Goal: Task Accomplishment & Management: Complete application form

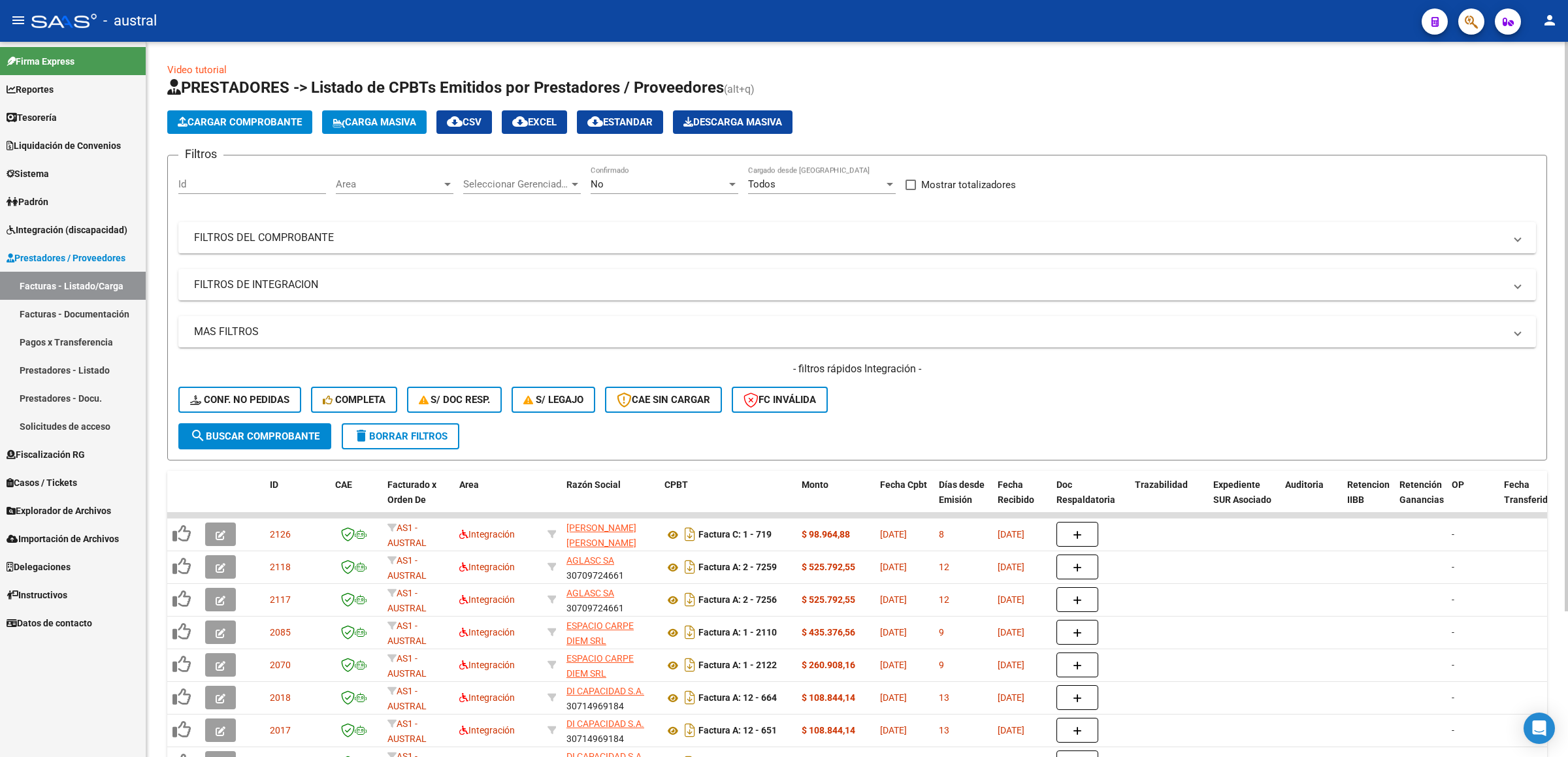
drag, startPoint x: 1014, startPoint y: 94, endPoint x: 525, endPoint y: 77, distance: 489.3
click at [1014, 94] on h1 "PRESTADORES -> Listado de CPBTs Emitidos por Prestadores / Proveedores (alt+q)" at bounding box center [857, 88] width 1380 height 22
click at [373, 122] on span "Carga Masiva" at bounding box center [374, 121] width 83 height 12
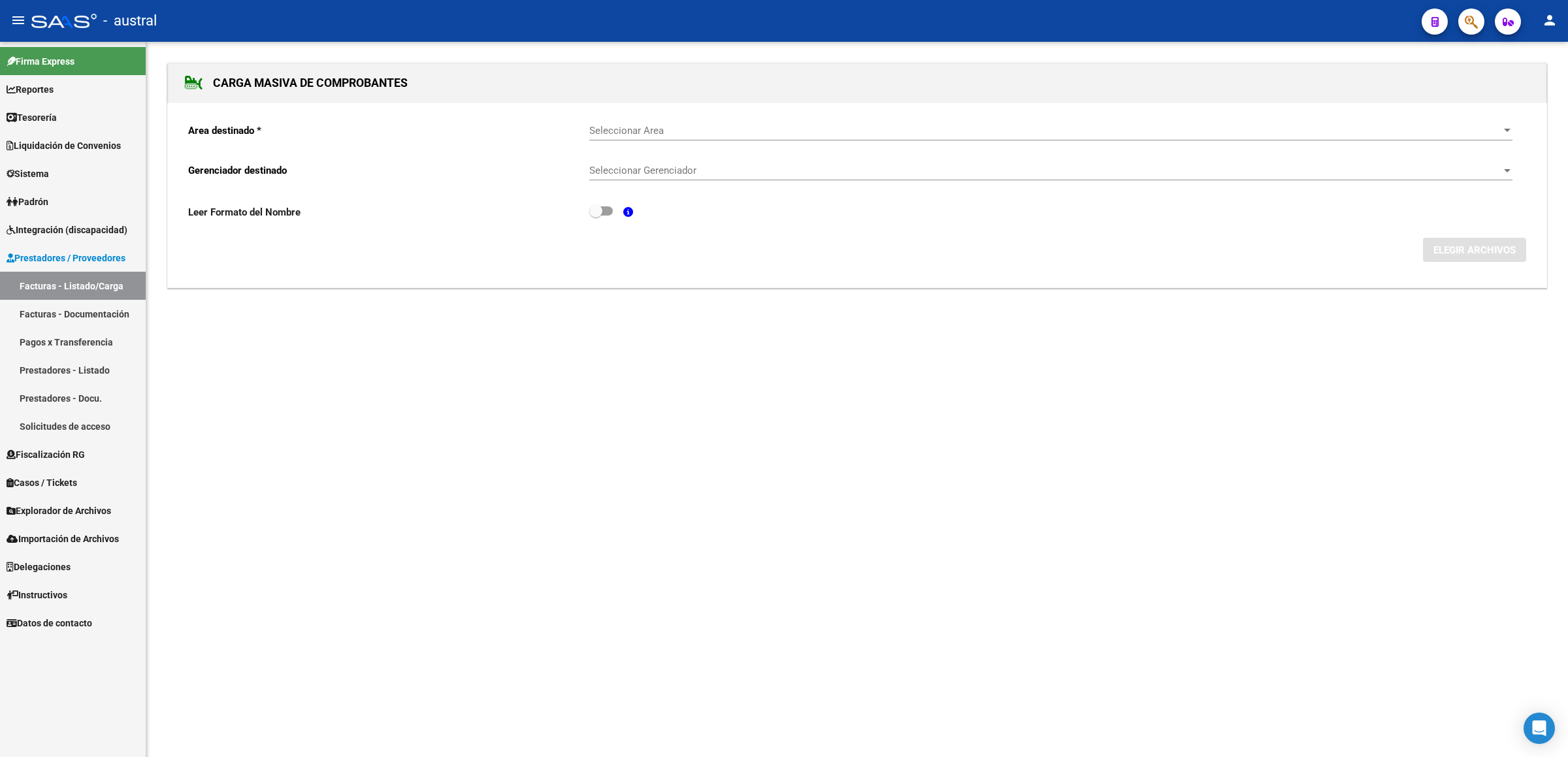
click at [722, 134] on span "Seleccionar Area" at bounding box center [1044, 130] width 912 height 12
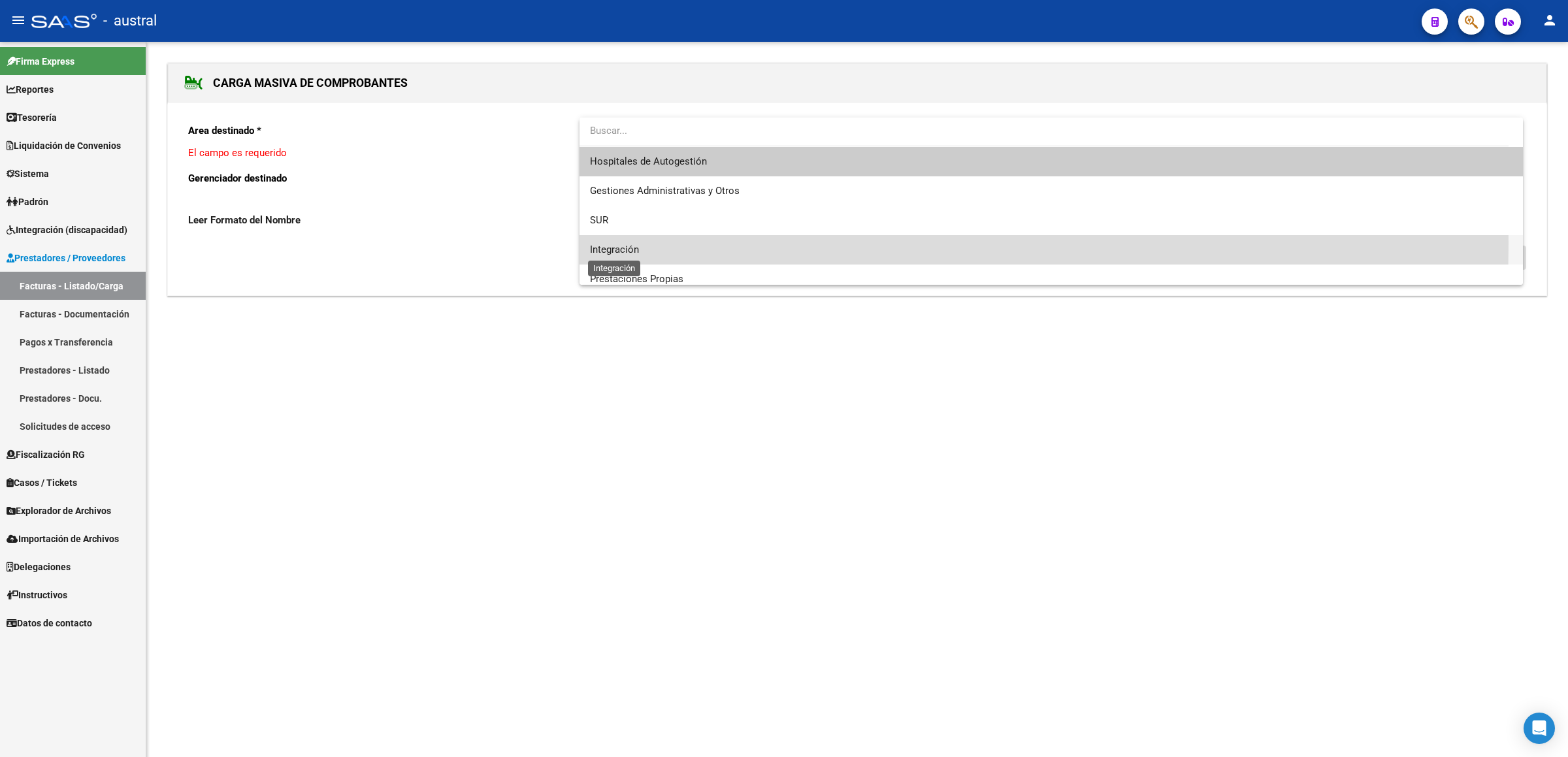
click at [636, 244] on span "Integración" at bounding box center [614, 250] width 49 height 12
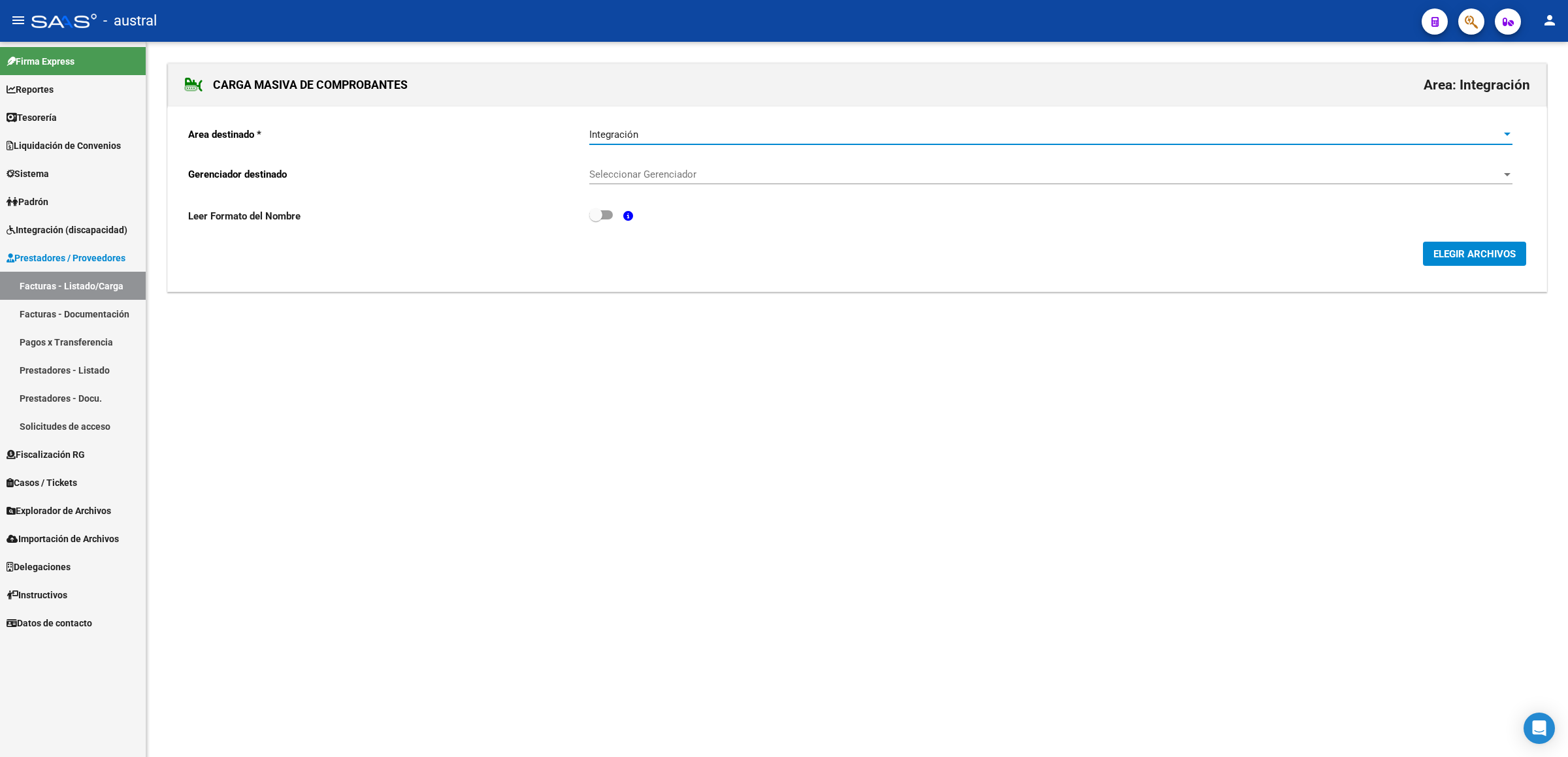
click at [661, 180] on span "Seleccionar Gerenciador" at bounding box center [1044, 174] width 912 height 12
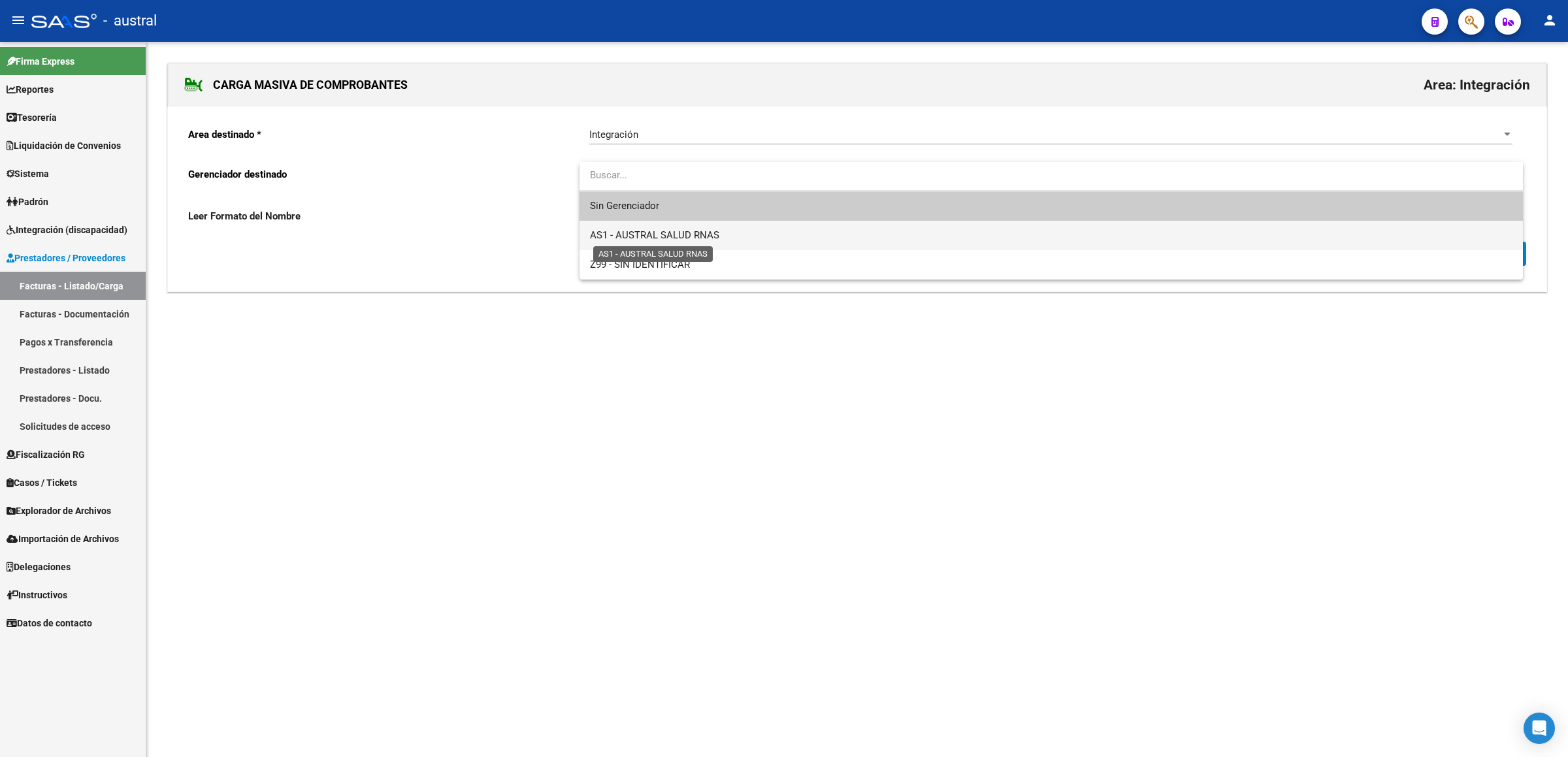
click at [678, 233] on span "AS1 - AUSTRAL SALUD RNAS" at bounding box center [655, 235] width 129 height 12
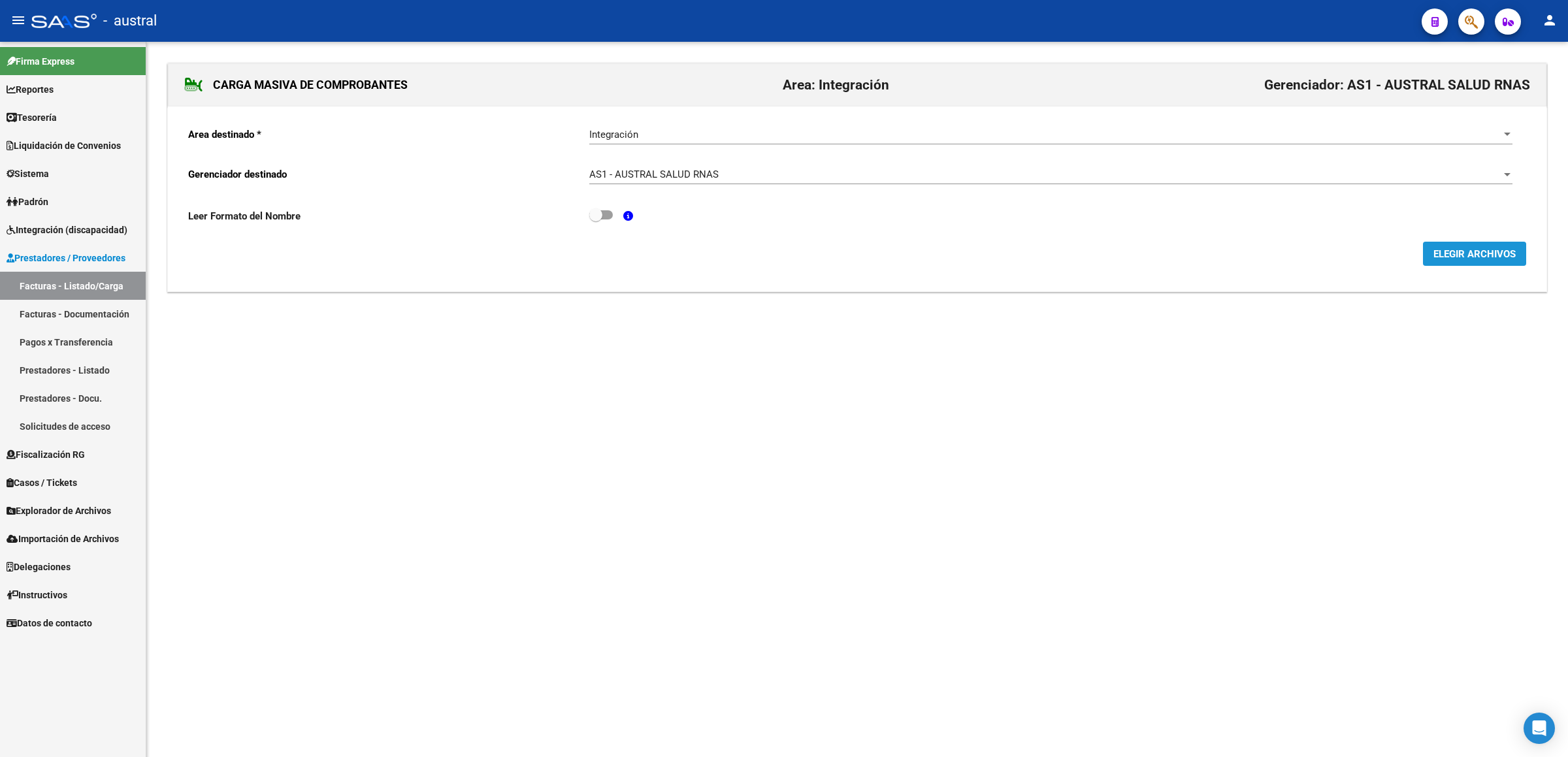
click at [1474, 257] on span "ELEGIR ARCHIVOS" at bounding box center [1474, 254] width 82 height 12
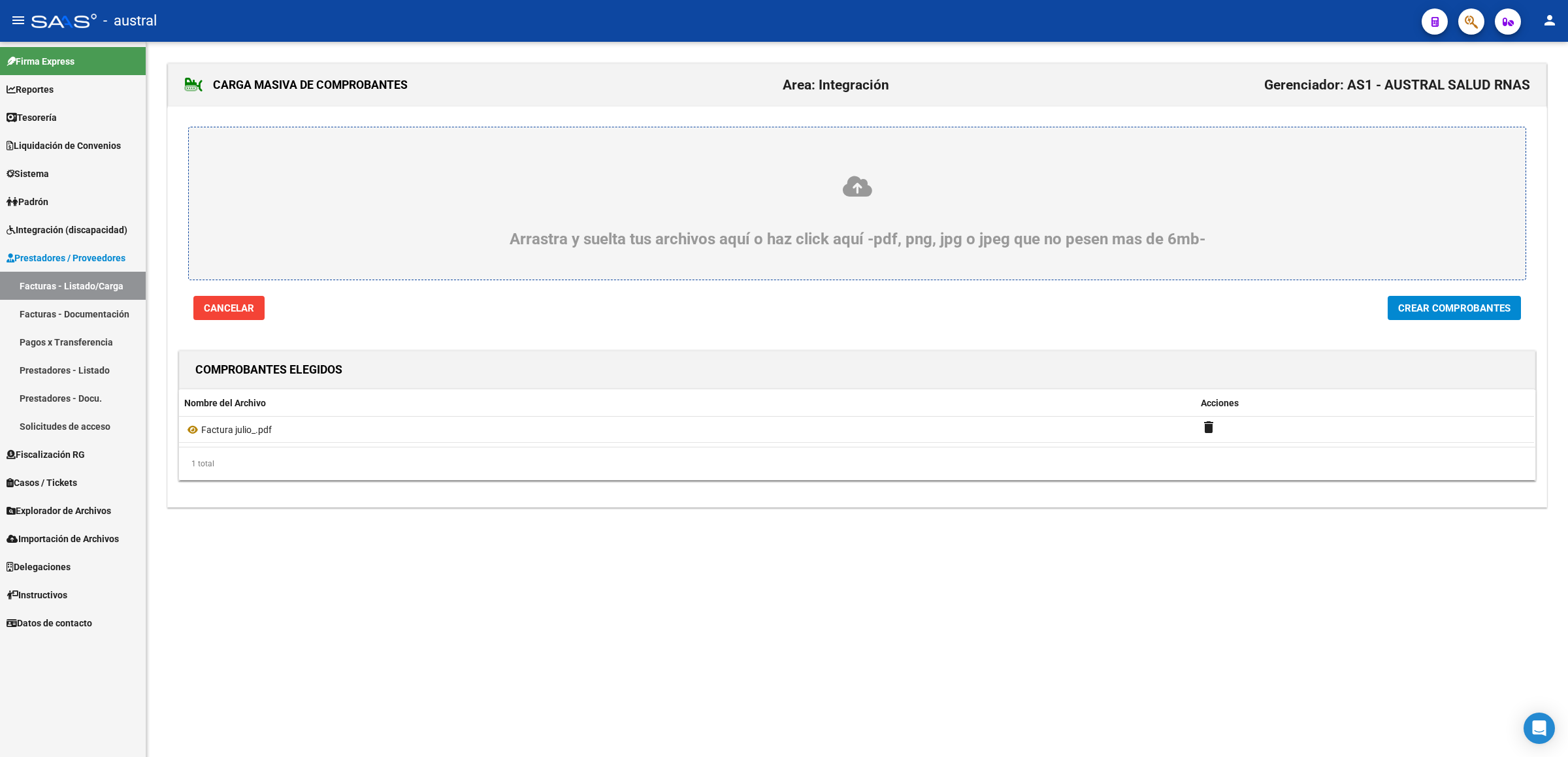
click at [1446, 294] on div "Arrastra y suelta tus archivos aquí o haz click aquí -pdf, png, jpg o jpeg que …" at bounding box center [857, 213] width 1378 height 213
click at [1447, 306] on span "Crear Comprobantes" at bounding box center [1454, 307] width 112 height 12
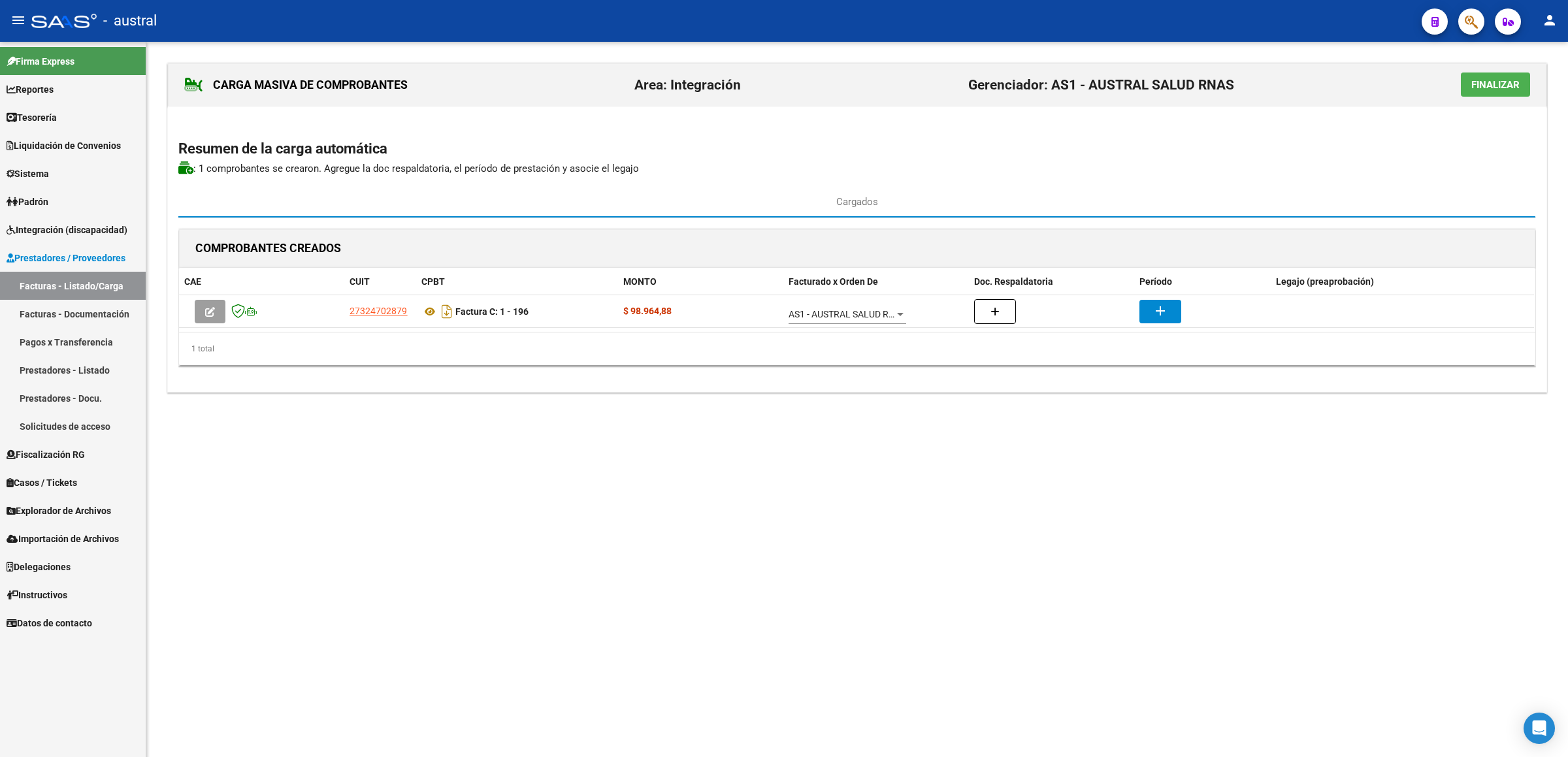
click at [913, 264] on div "COMPROBANTES CREADOS" at bounding box center [856, 249] width 1356 height 39
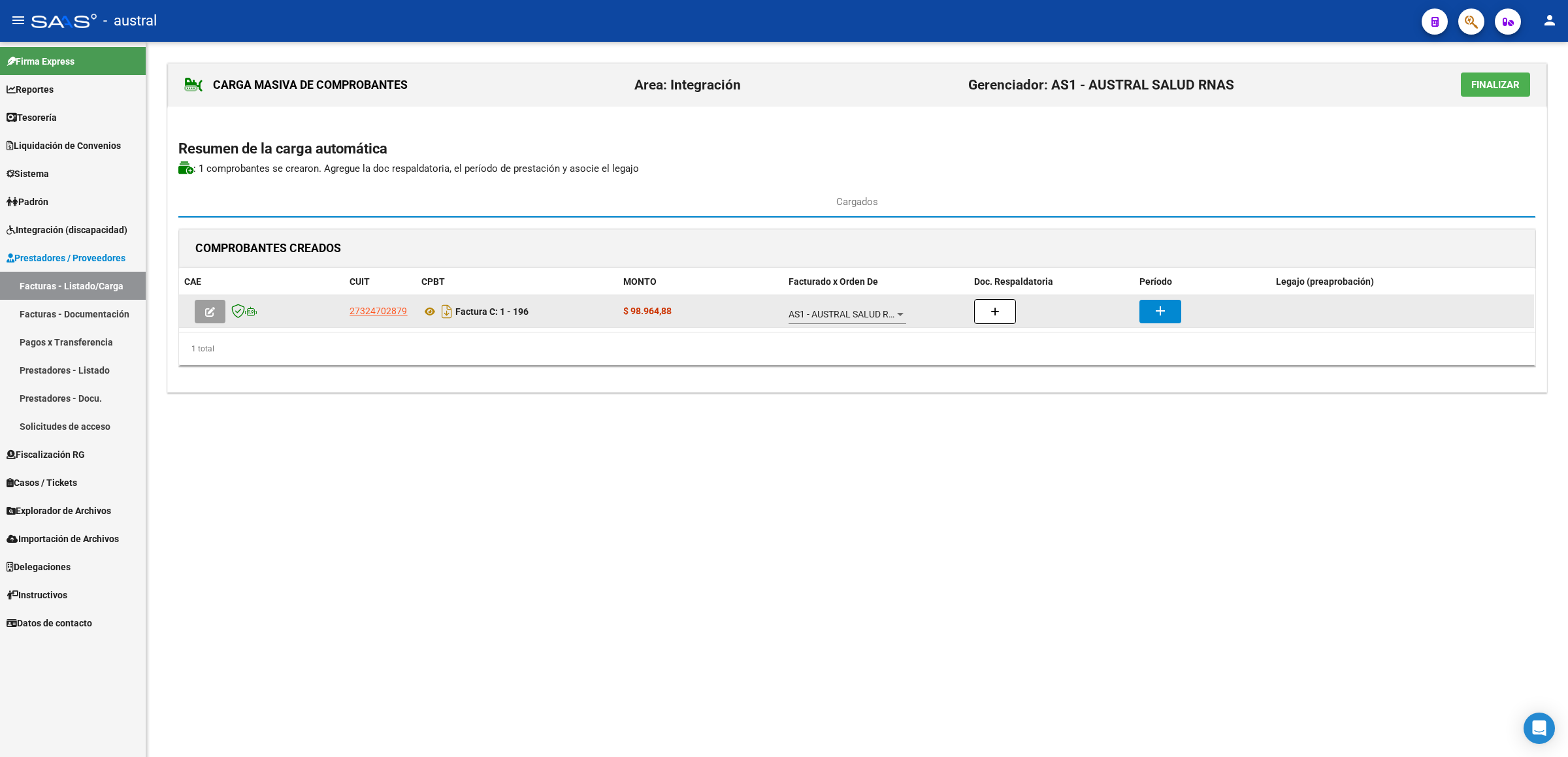
click at [211, 310] on icon "button" at bounding box center [209, 311] width 9 height 9
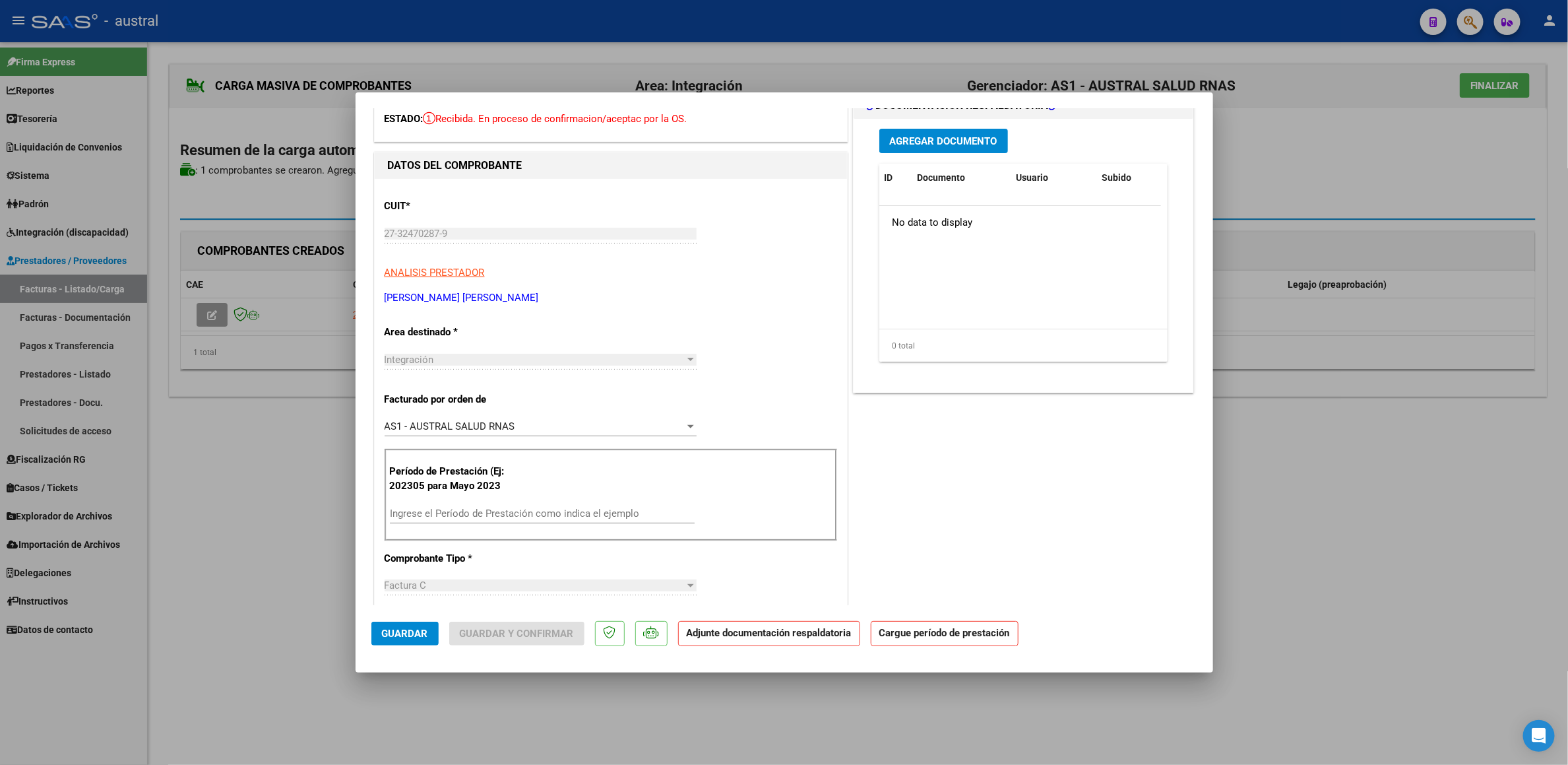
scroll to position [99, 0]
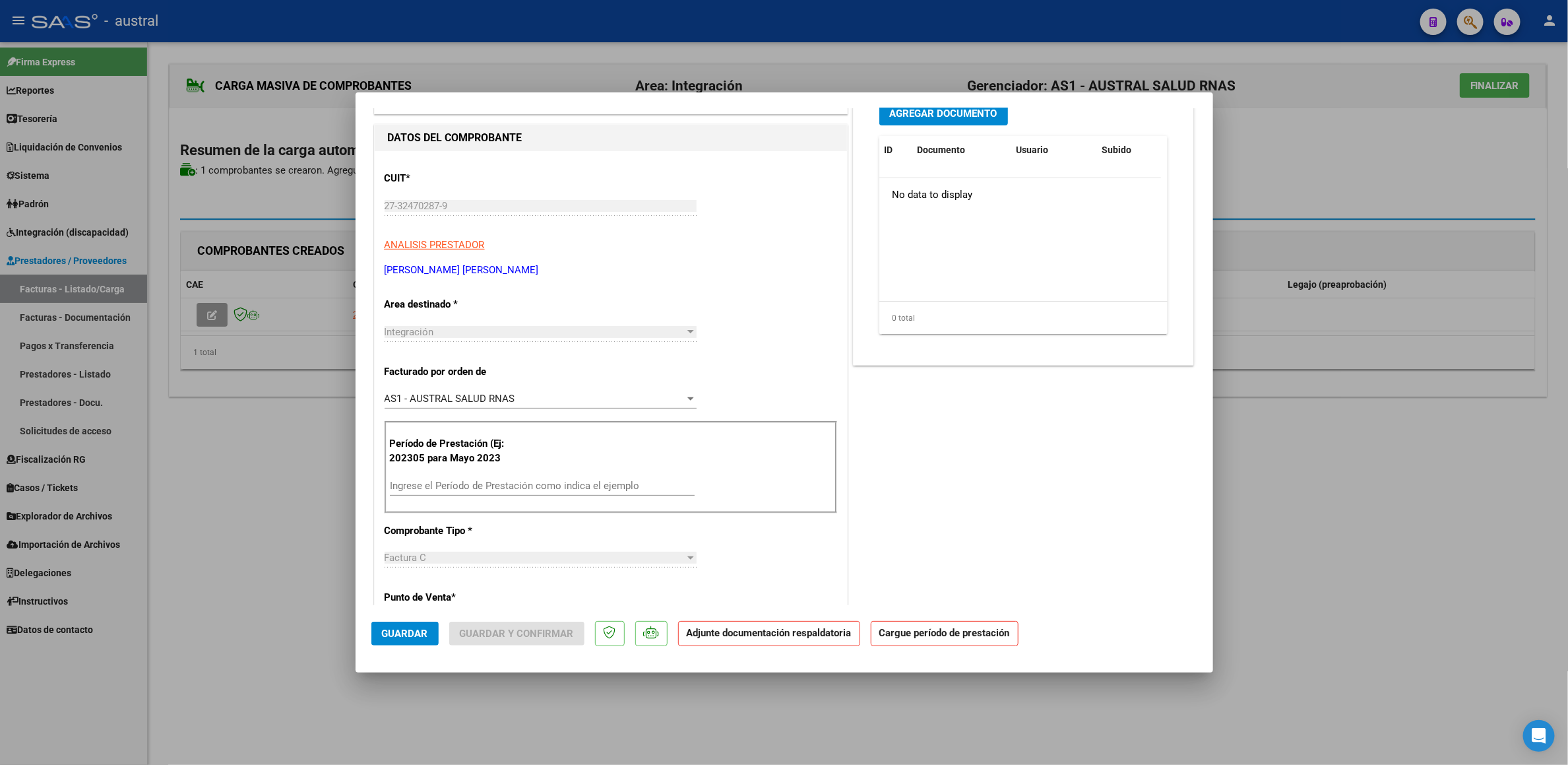
drag, startPoint x: 964, startPoint y: 469, endPoint x: 919, endPoint y: 453, distance: 47.8
click at [964, 469] on div "COMENTARIOS Comentarios De la Obra Social: Comentarios de la Obra Social (no vi…" at bounding box center [1024, 636] width 347 height 1225
click at [482, 479] on div "Ingrese el Período de Prestación como indica el ejemplo" at bounding box center [542, 485] width 305 height 20
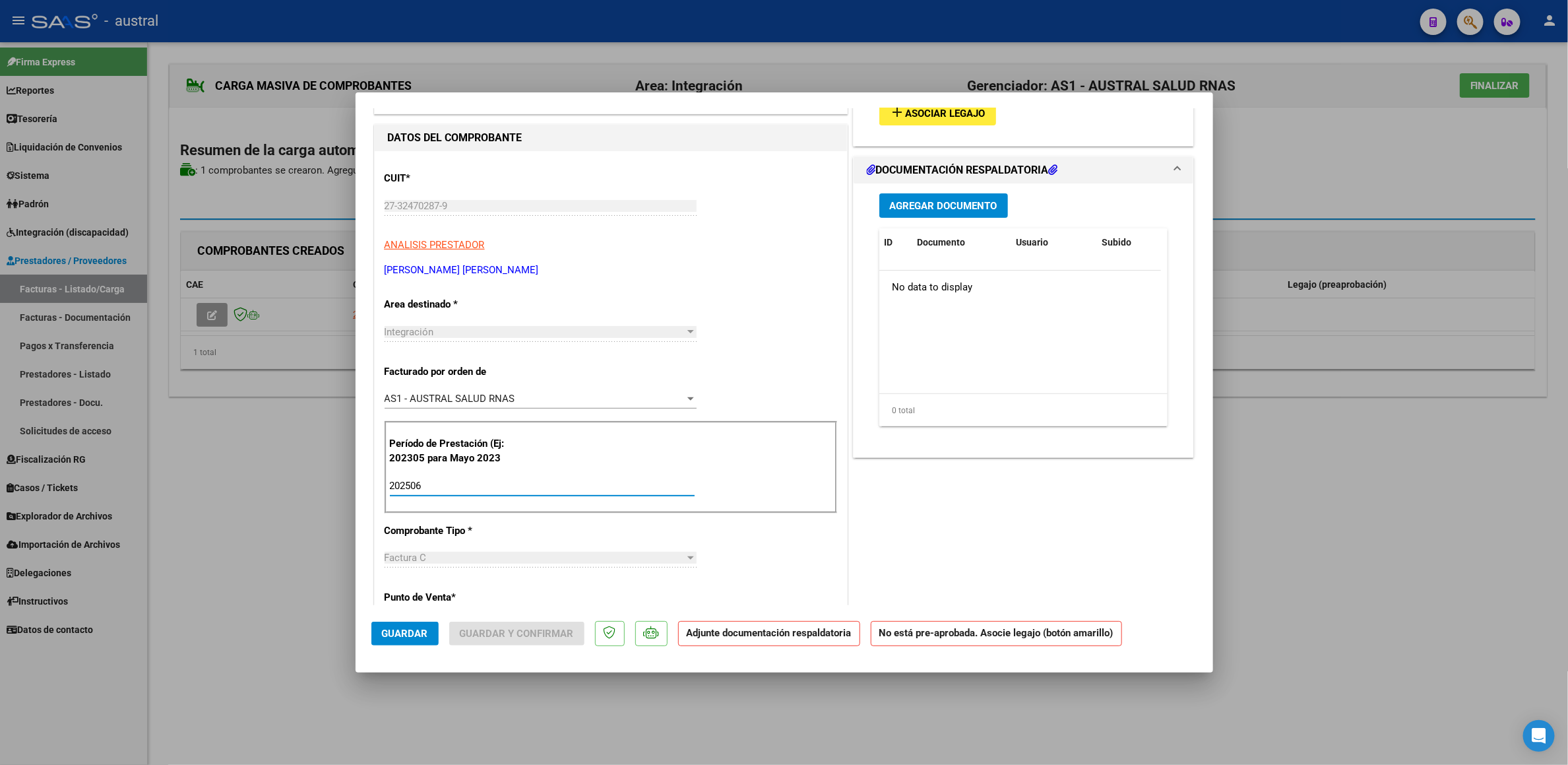
scroll to position [0, 0]
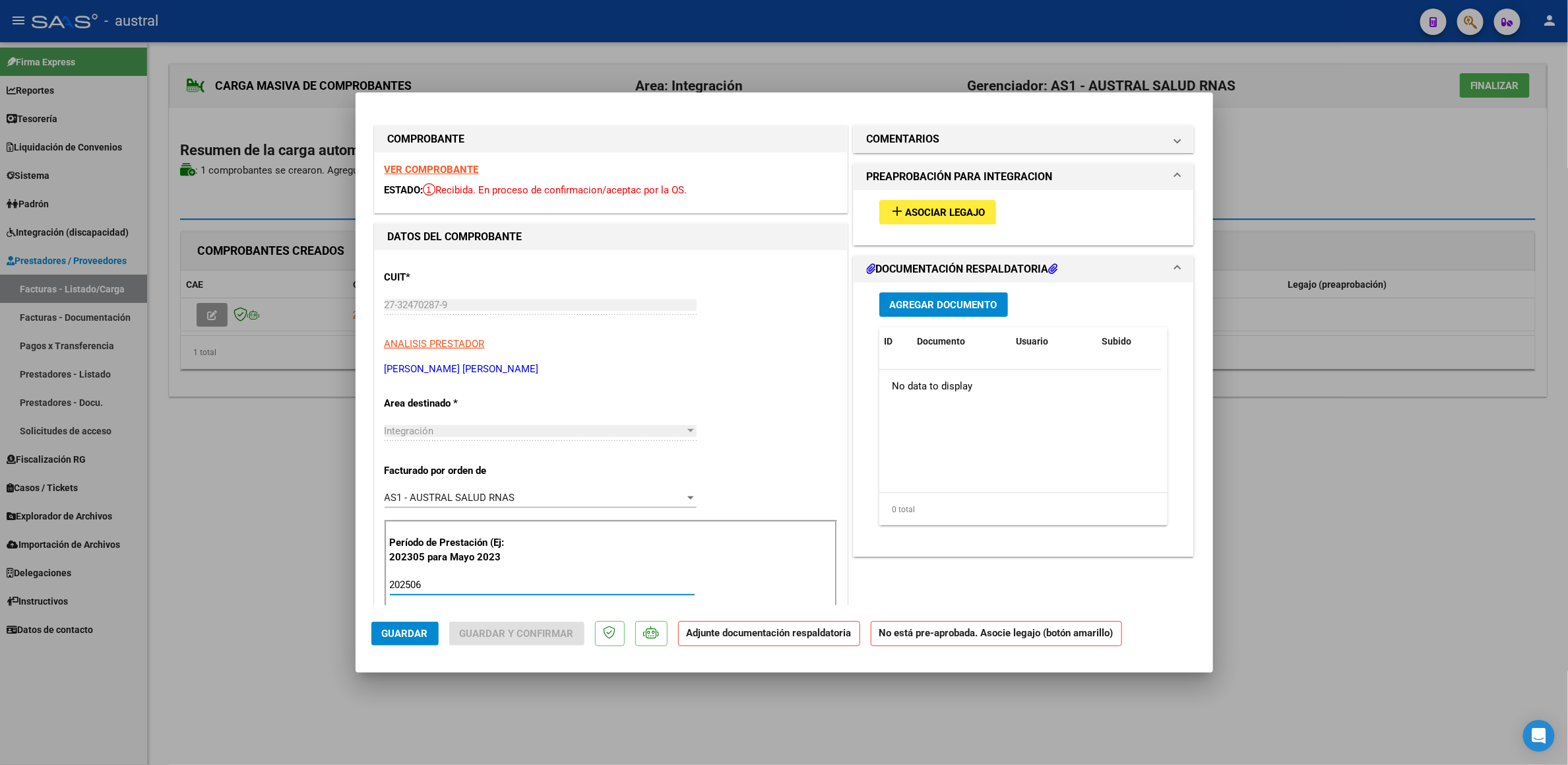
type input "202506"
click at [953, 218] on span "Asociar Legajo" at bounding box center [945, 212] width 80 height 12
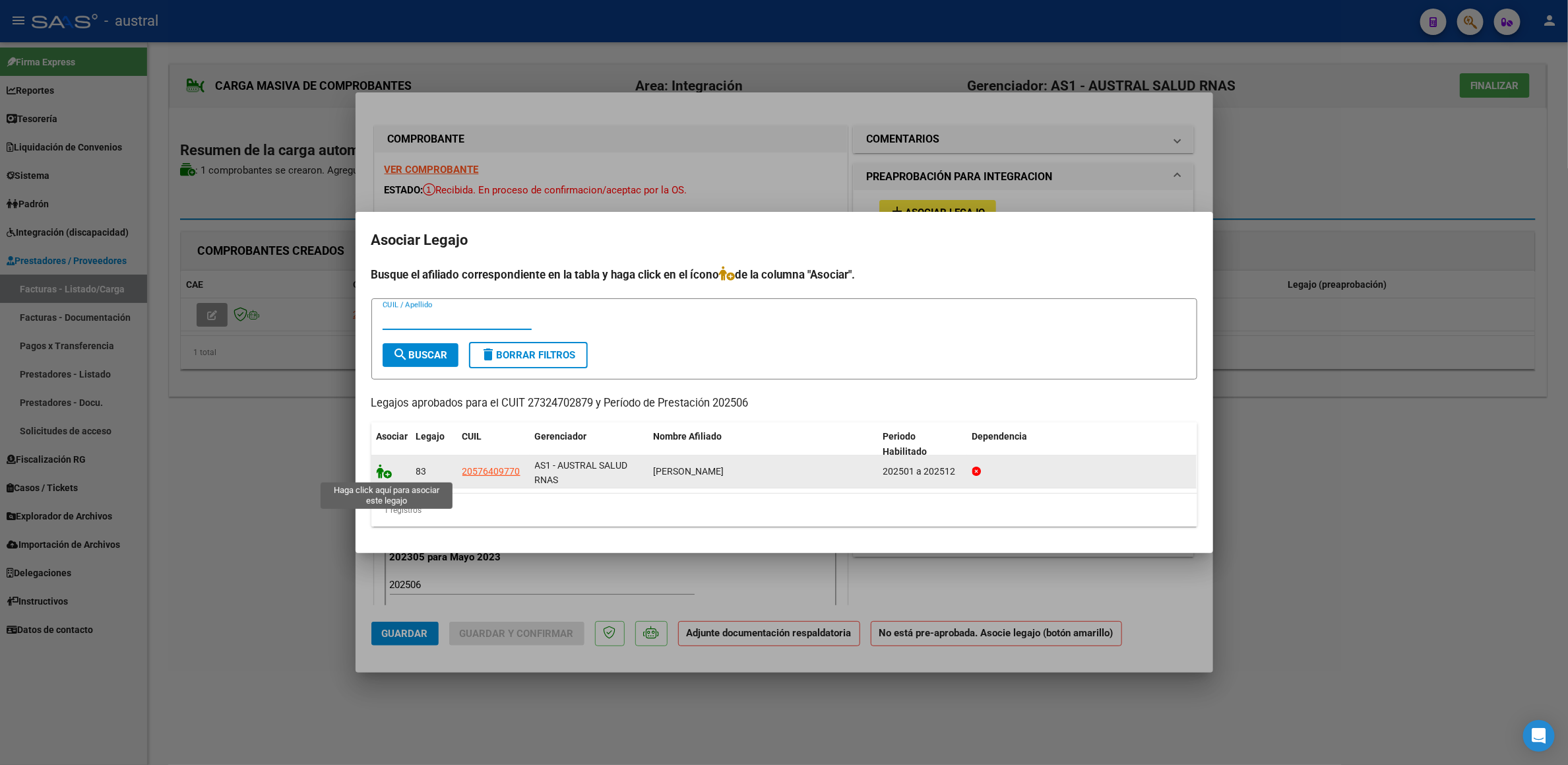
click at [386, 472] on icon at bounding box center [384, 470] width 16 height 14
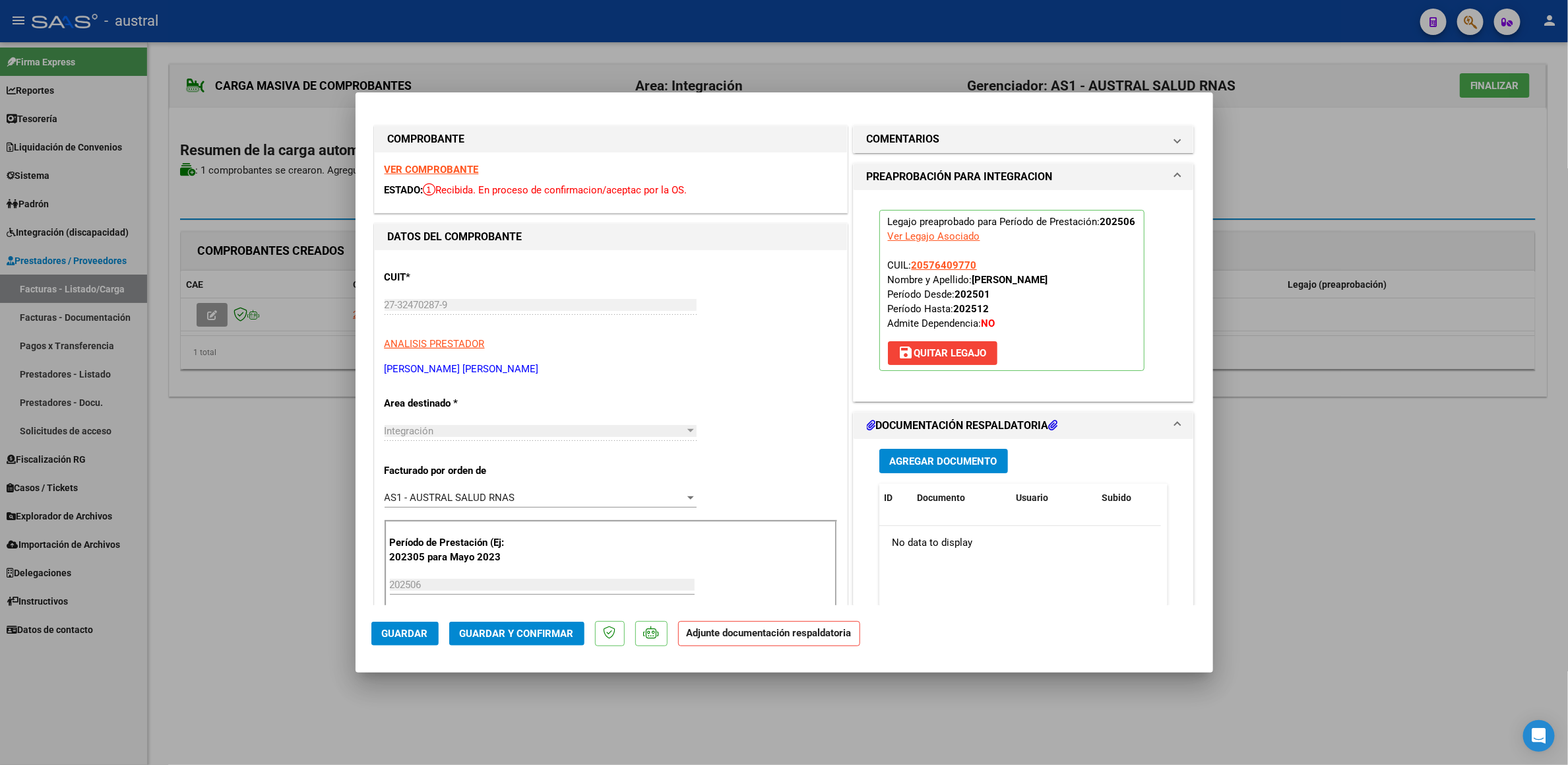
click at [529, 627] on span "Guardar y Confirmar" at bounding box center [516, 633] width 114 height 12
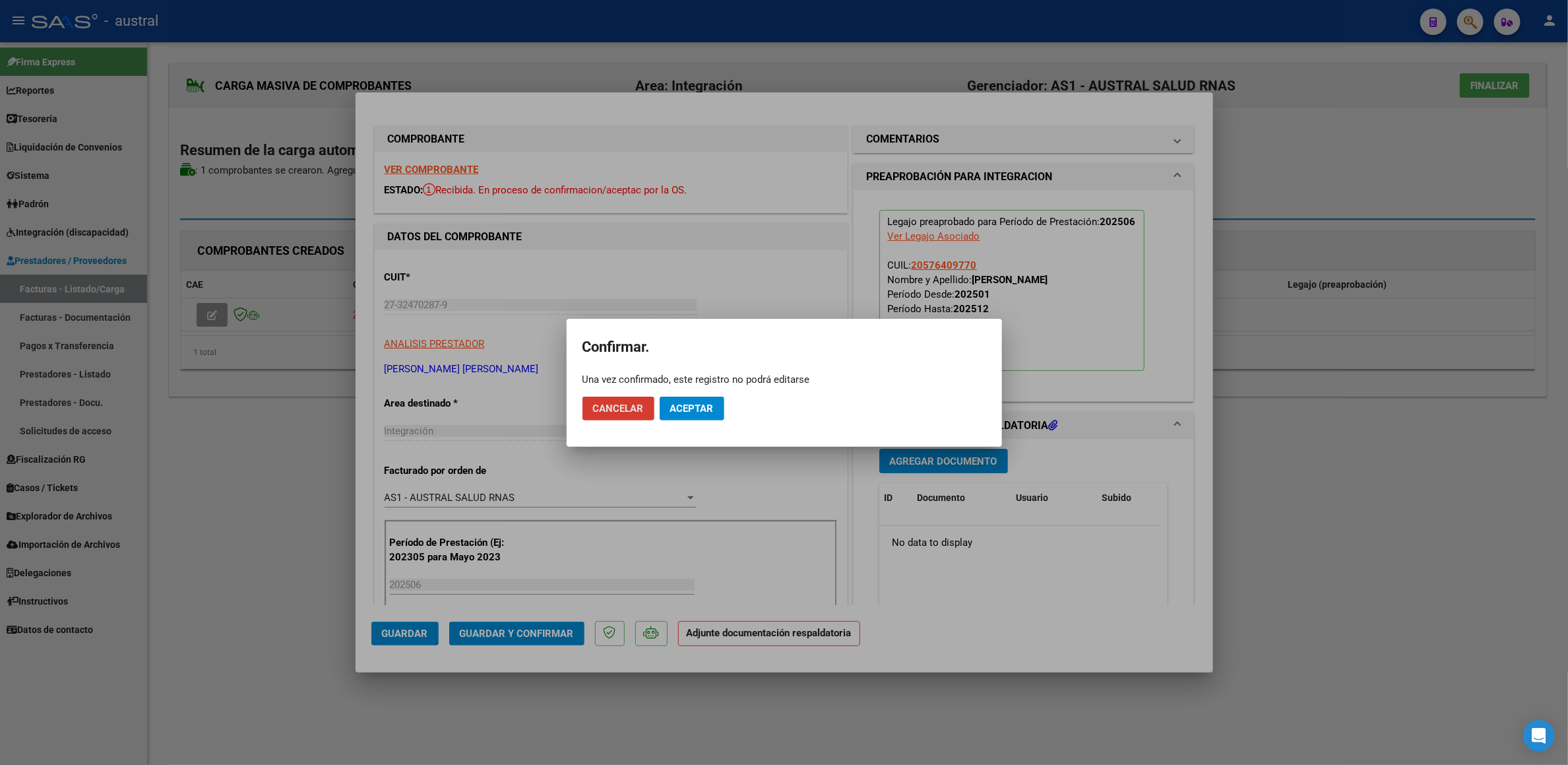
click at [678, 408] on span "Aceptar" at bounding box center [692, 408] width 43 height 12
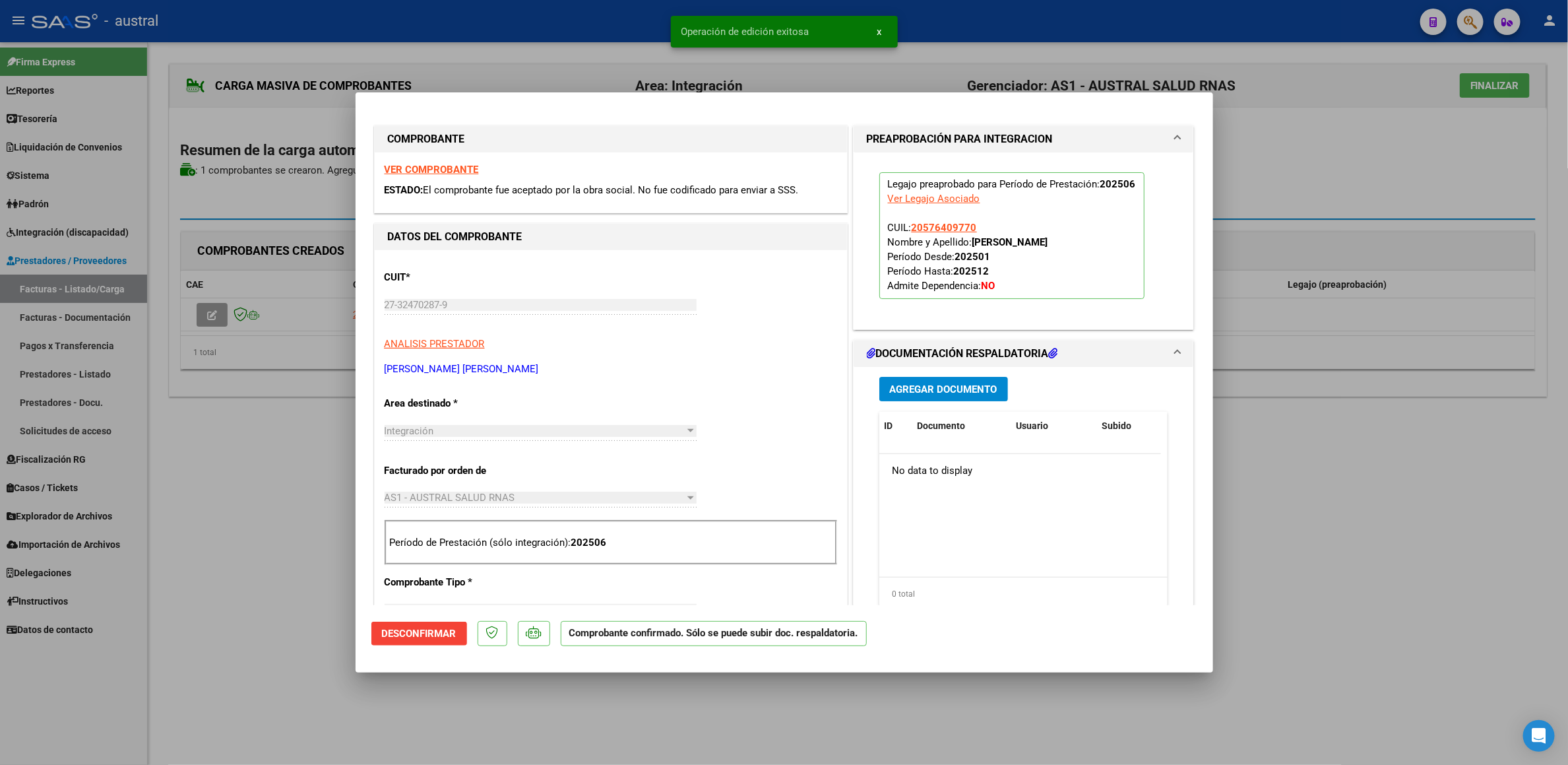
click at [1292, 154] on div at bounding box center [784, 382] width 1568 height 765
type input "$ 0,00"
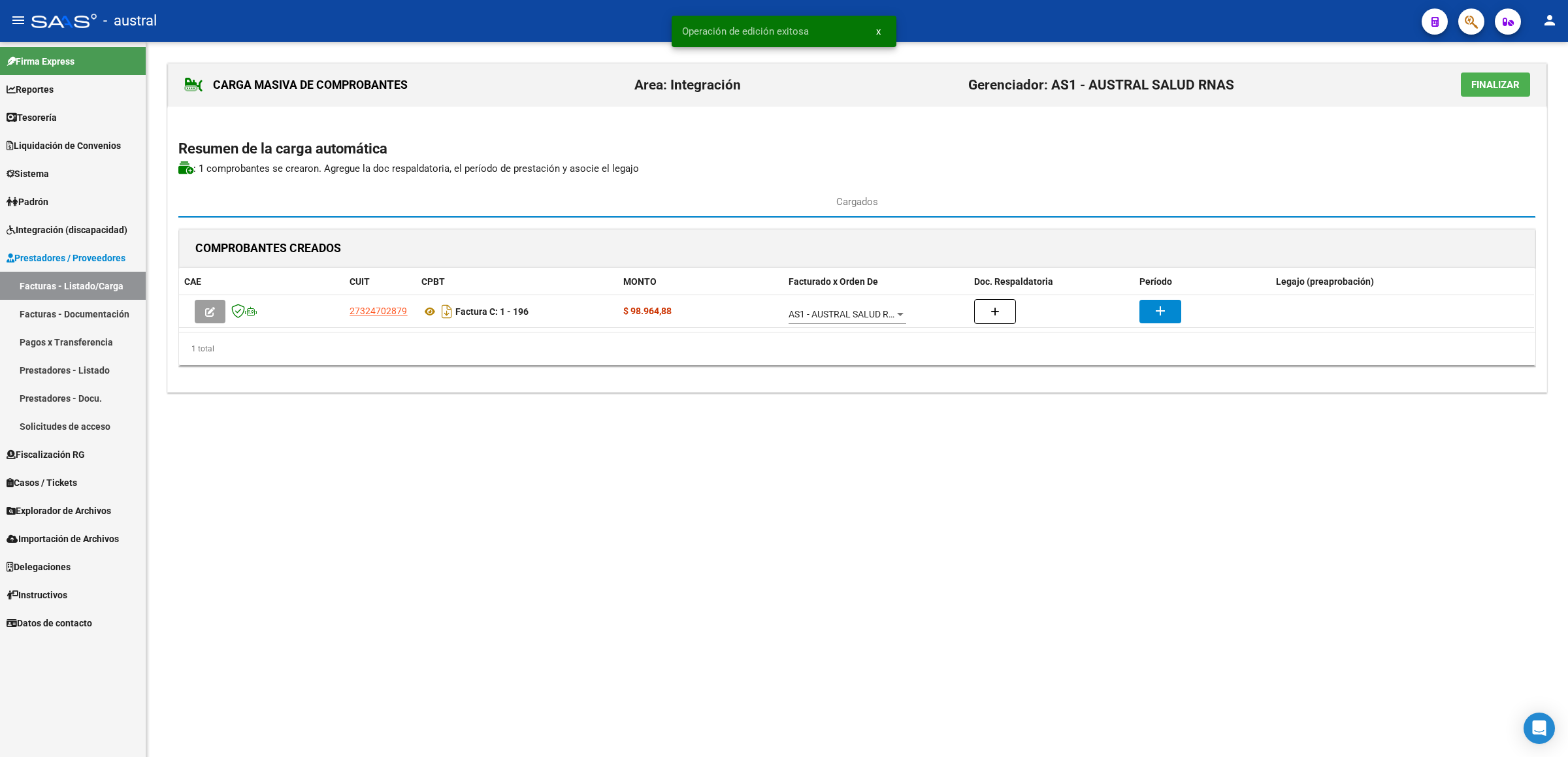
click at [1498, 89] on span "Finalizar" at bounding box center [1495, 85] width 49 height 12
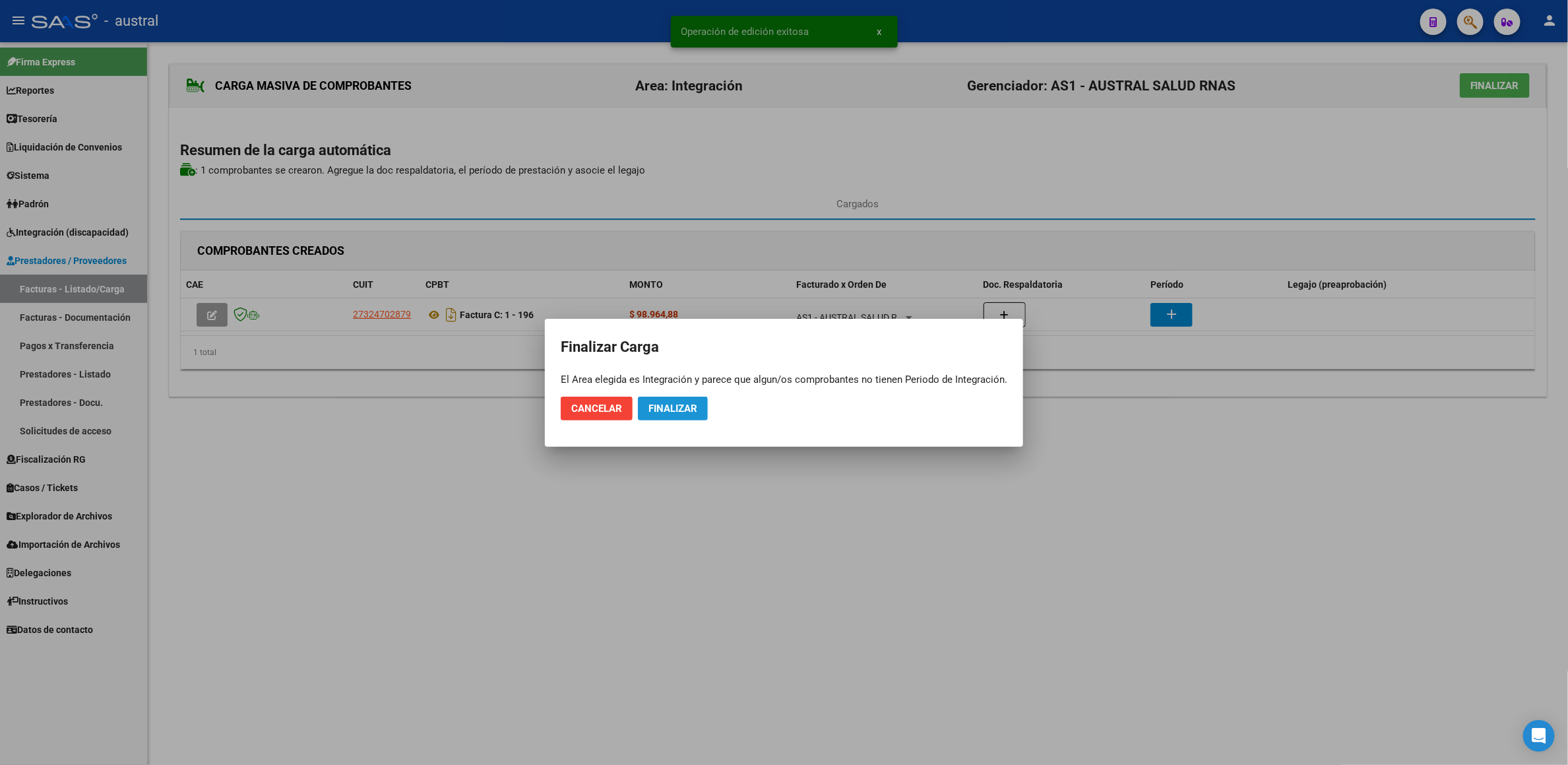
click at [700, 419] on button "Finalizar" at bounding box center [673, 408] width 70 height 24
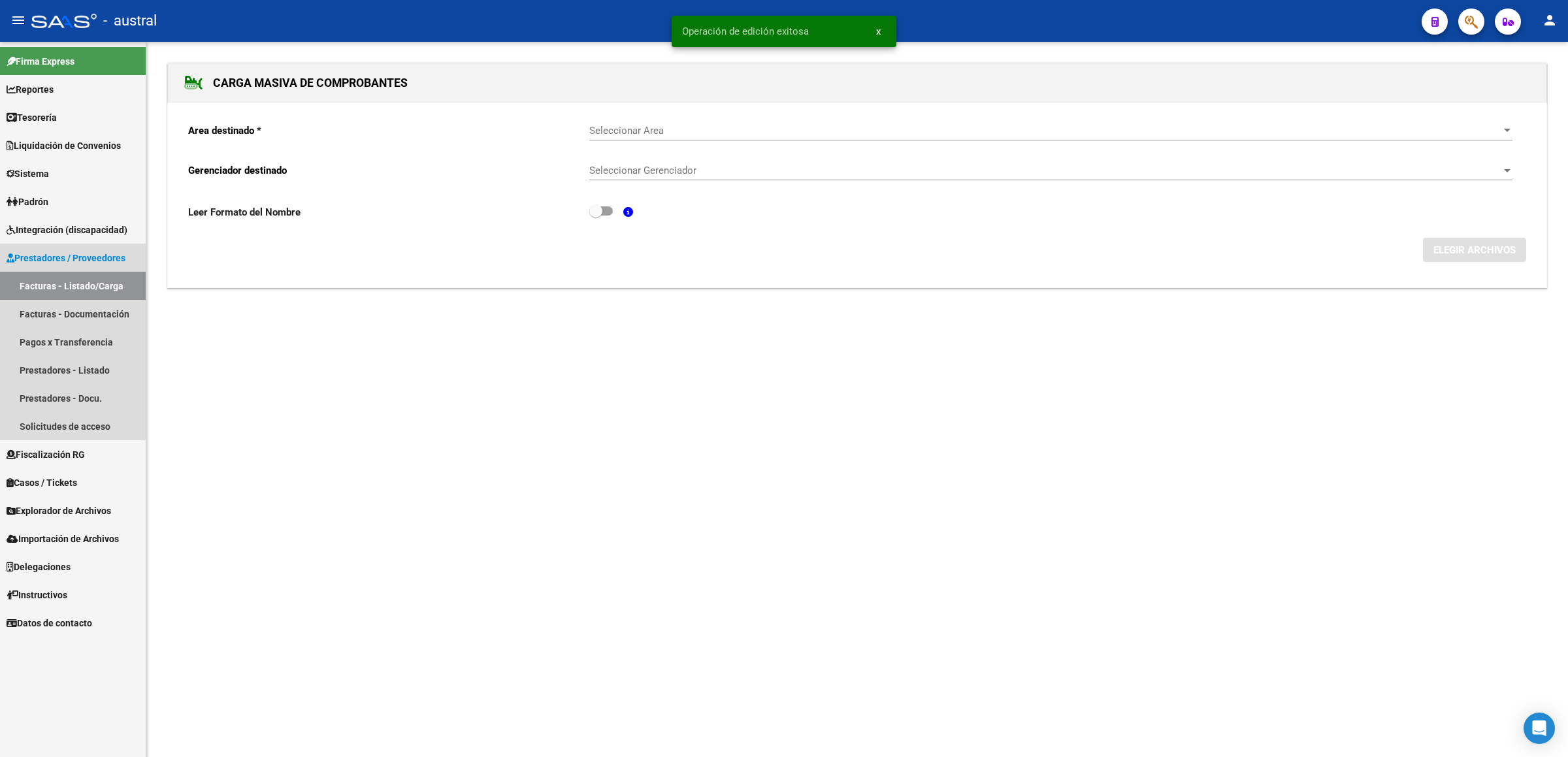
click at [99, 280] on link "Facturas - Listado/Carga" at bounding box center [73, 286] width 146 height 28
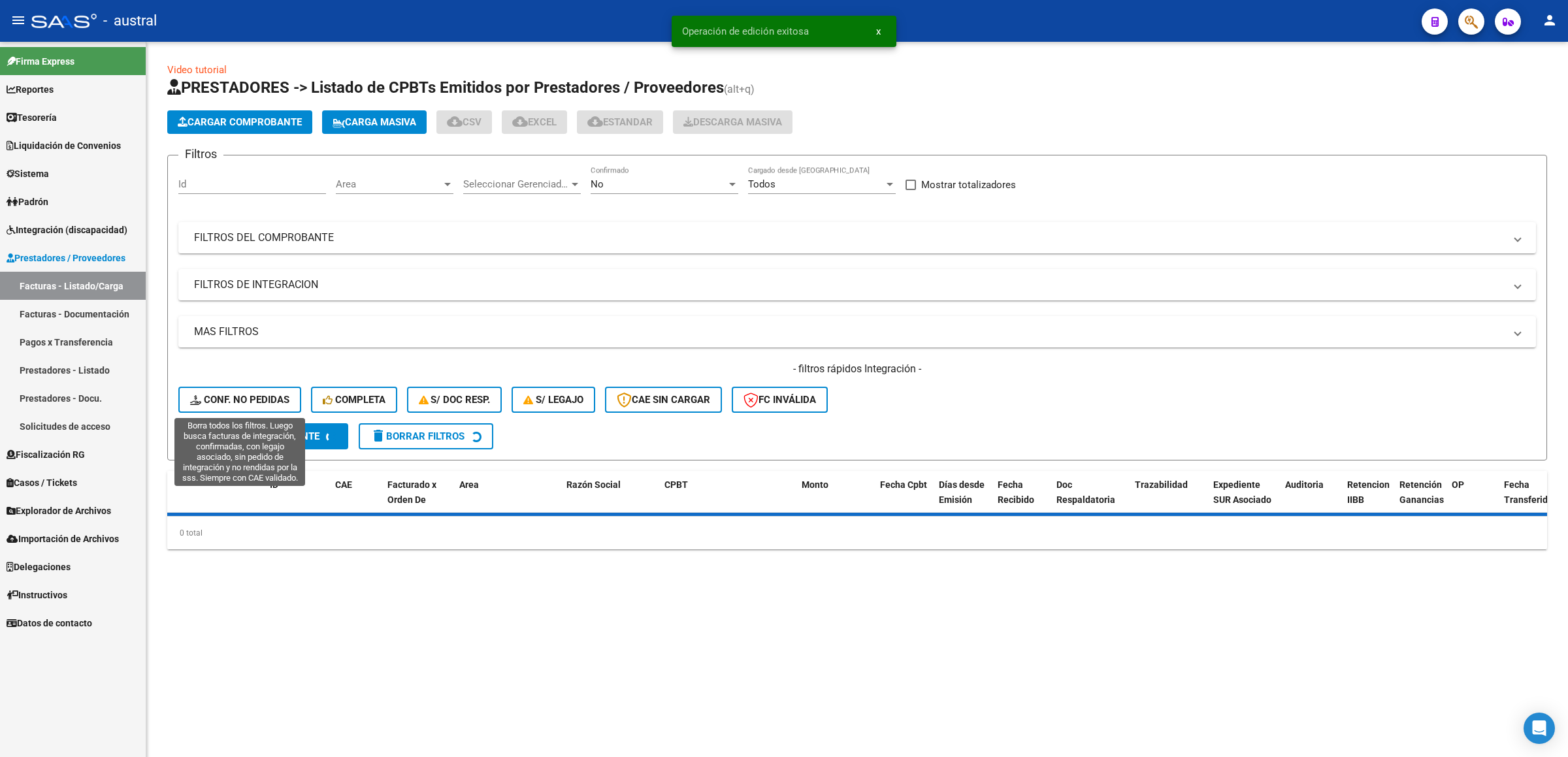
click at [231, 396] on span "Conf. no pedidas" at bounding box center [239, 399] width 99 height 12
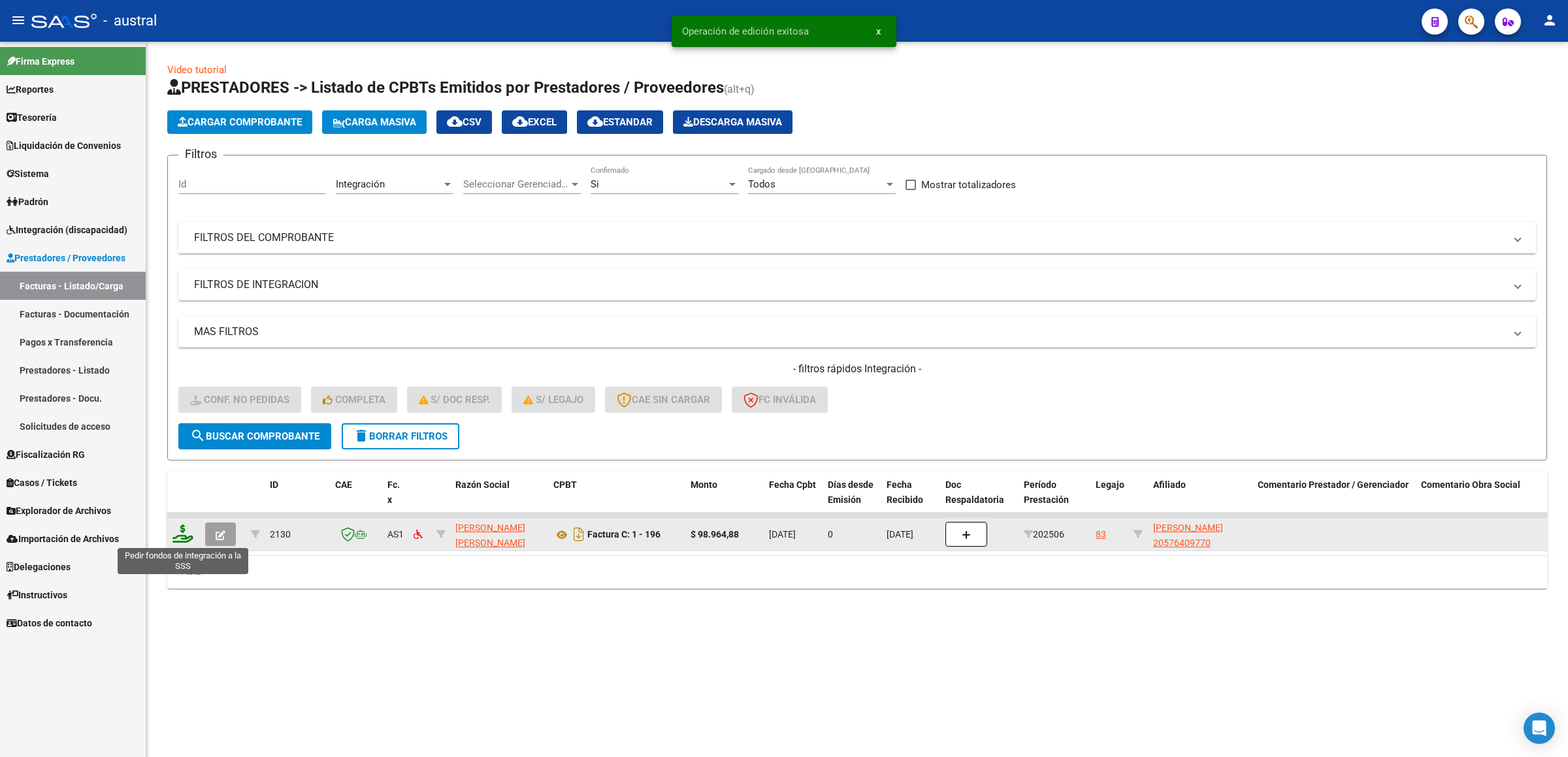
click at [185, 533] on icon at bounding box center [182, 534] width 21 height 19
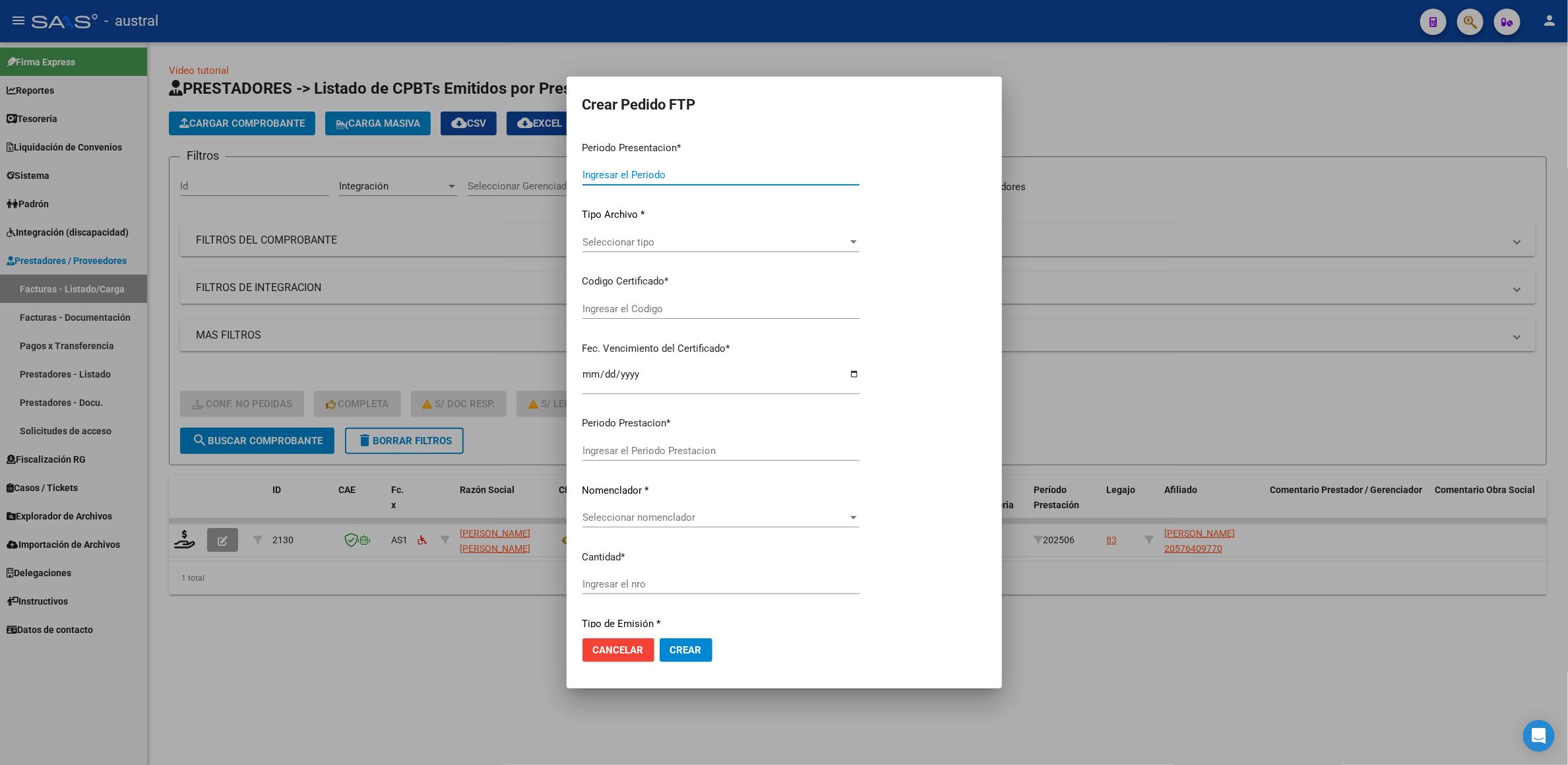
type input "202507"
type input "202506"
type input "$ 98.964,88"
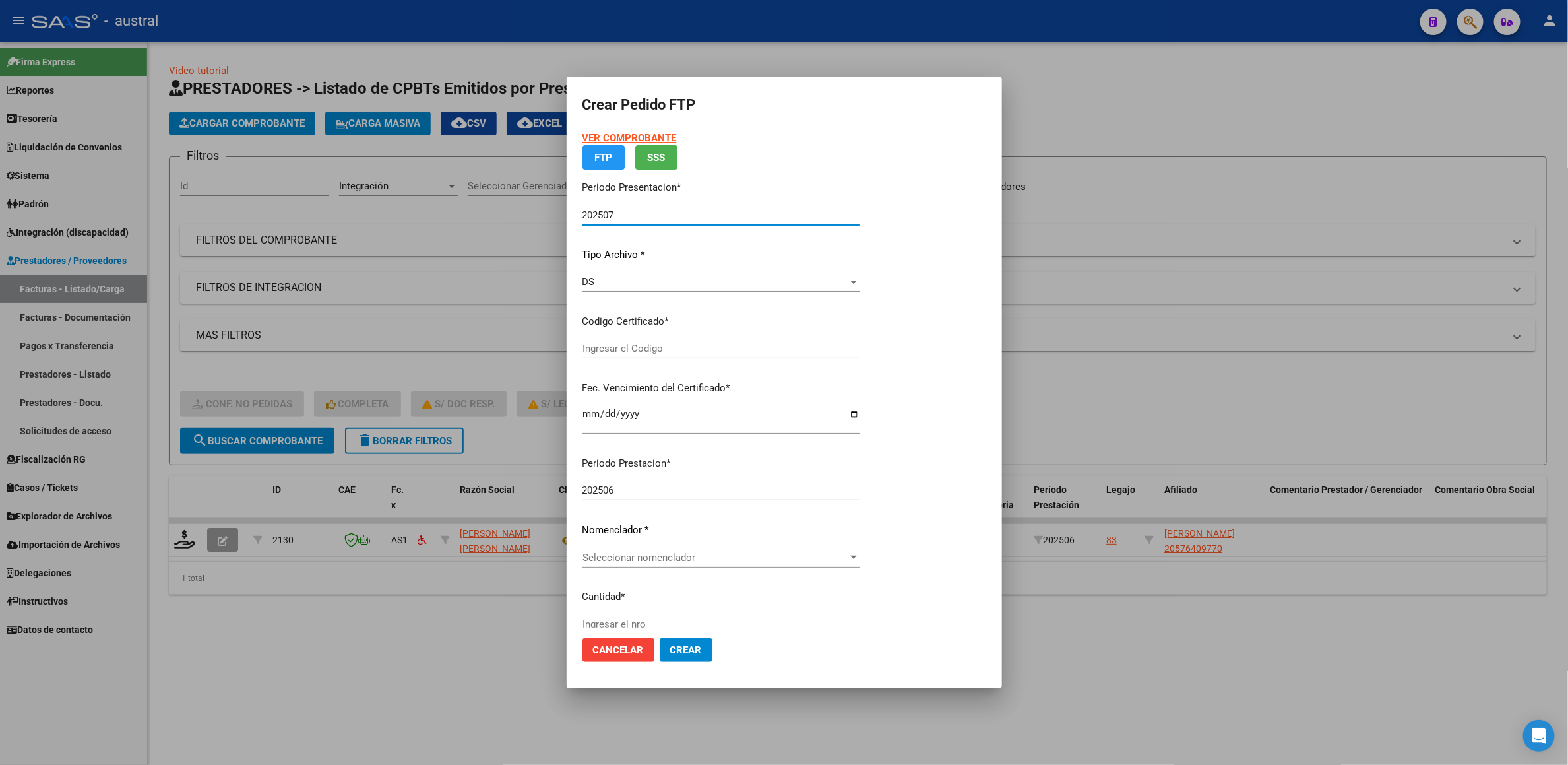
type input "7099736762"
type input "[DATE]"
click at [639, 345] on div "VER COMPROBANTE ARCA Padrón FTP SSS Periodo Presentacion * 202507 Ingresar el P…" at bounding box center [720, 288] width 277 height 315
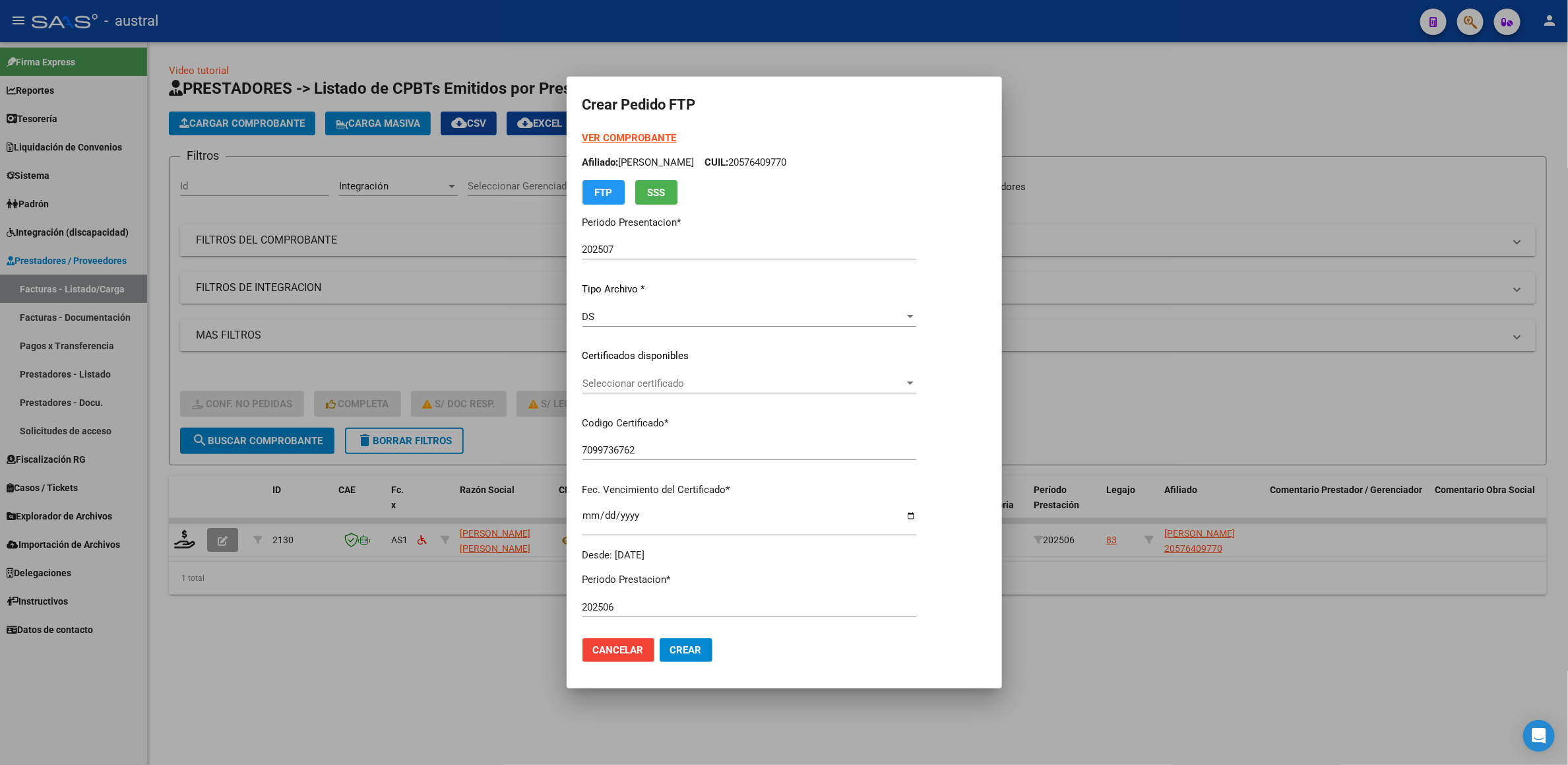
click at [675, 379] on span "Seleccionar certificado" at bounding box center [743, 383] width 322 height 12
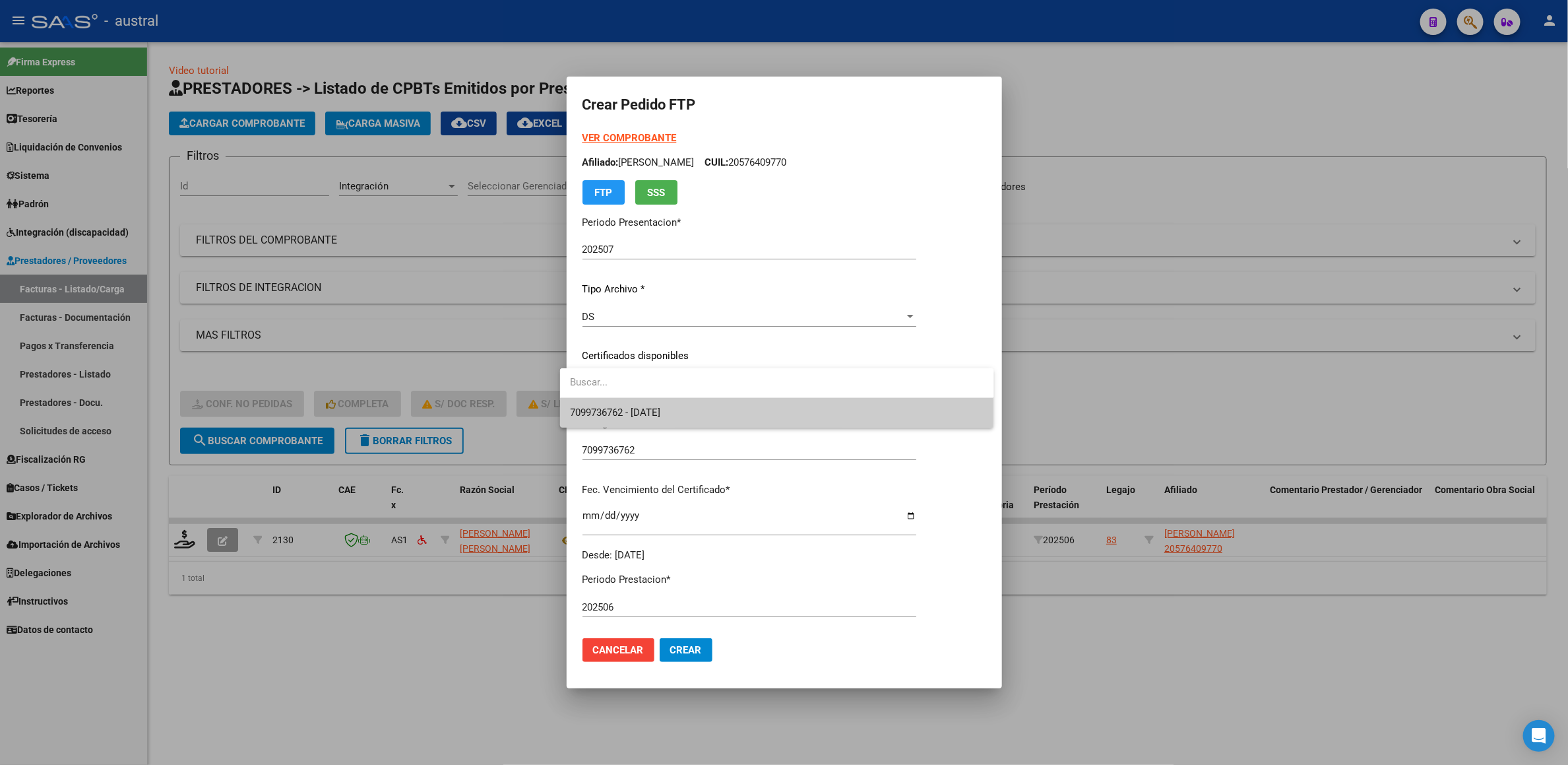
click at [661, 412] on span "7099736762 - [DATE]" at bounding box center [615, 412] width 91 height 12
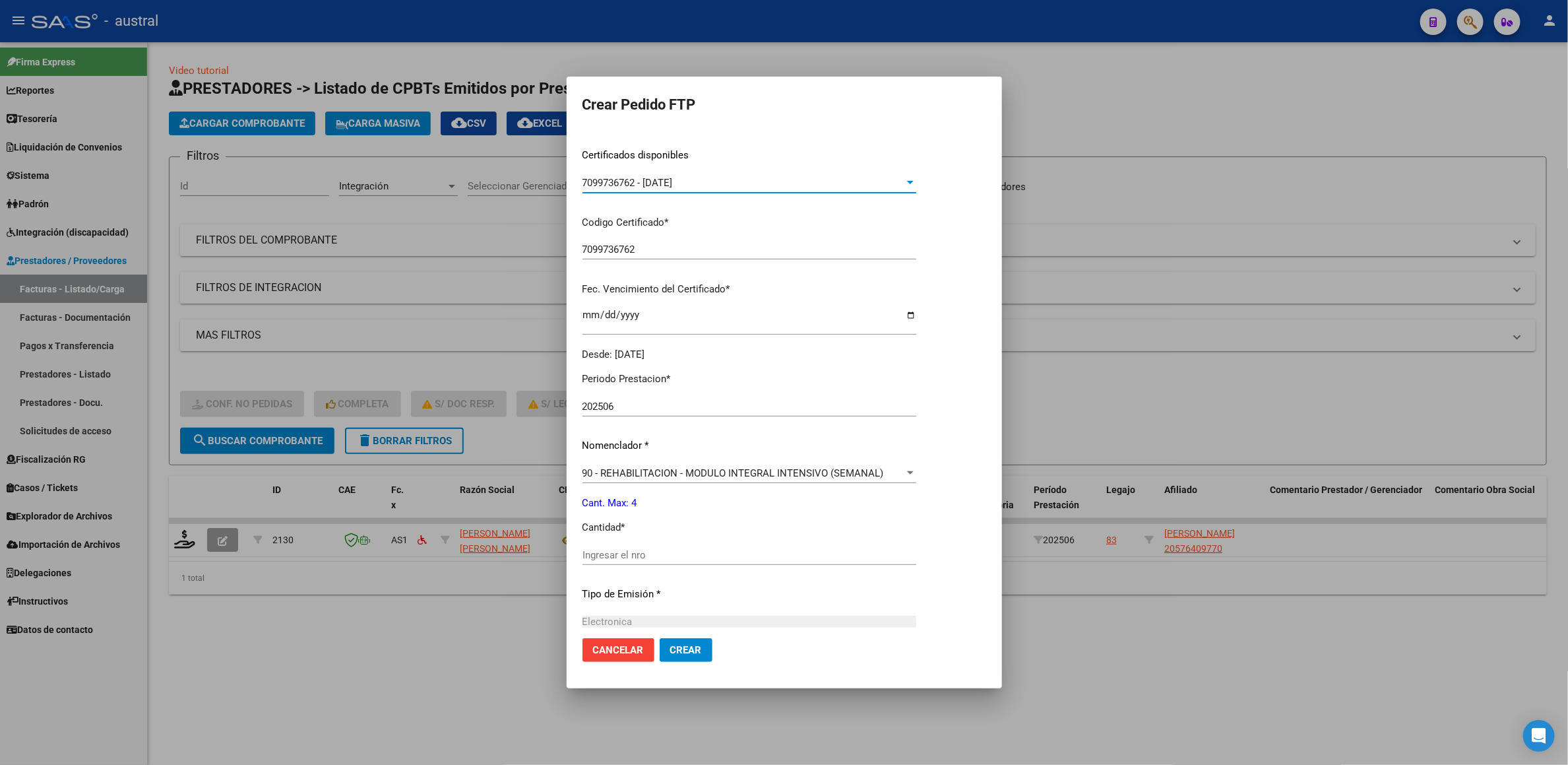
scroll to position [297, 0]
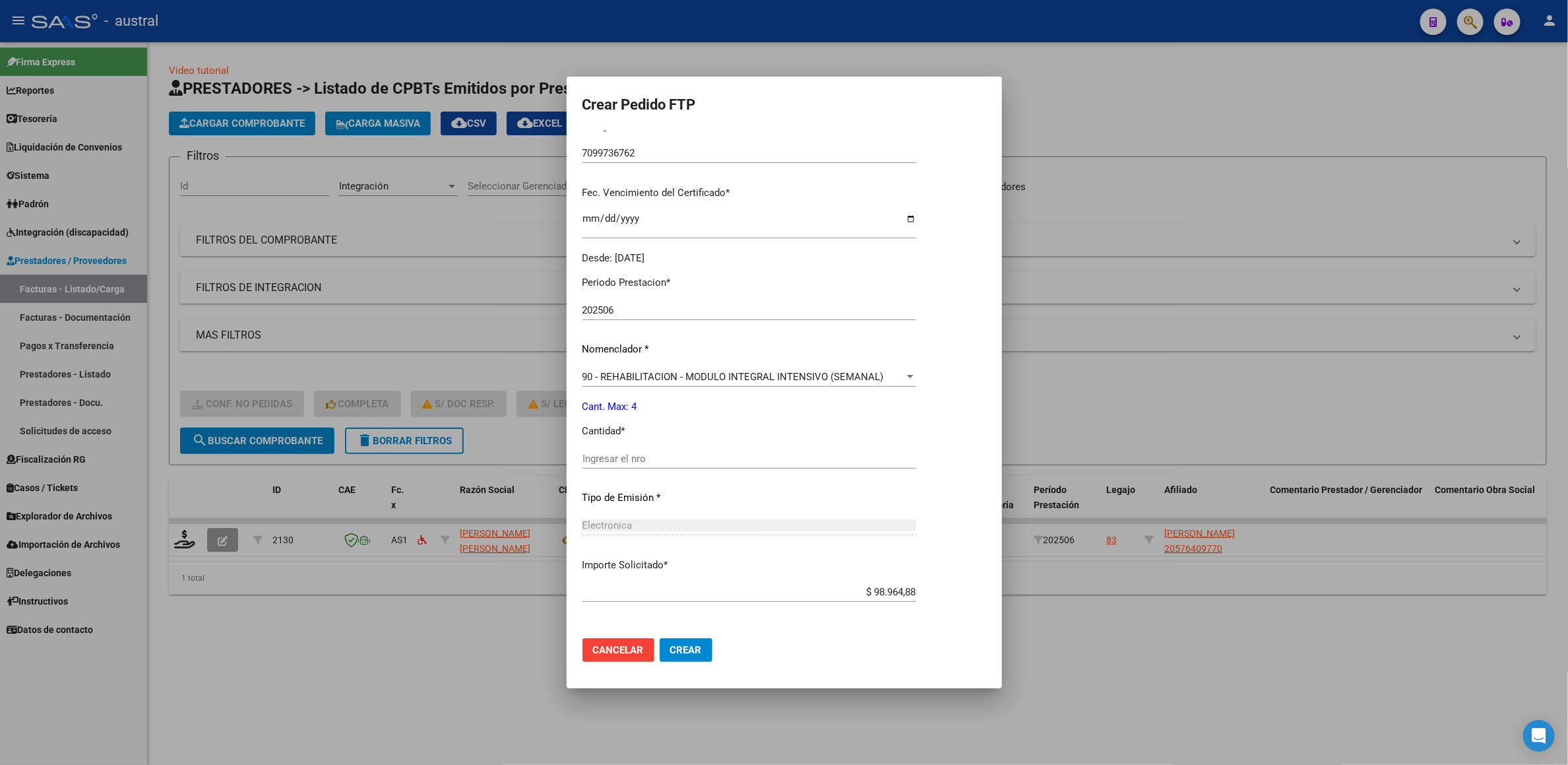
click at [671, 458] on input "Ingresar el nro" at bounding box center [750, 458] width 334 height 12
type input "4"
click at [670, 644] on span "Crear" at bounding box center [686, 650] width 32 height 12
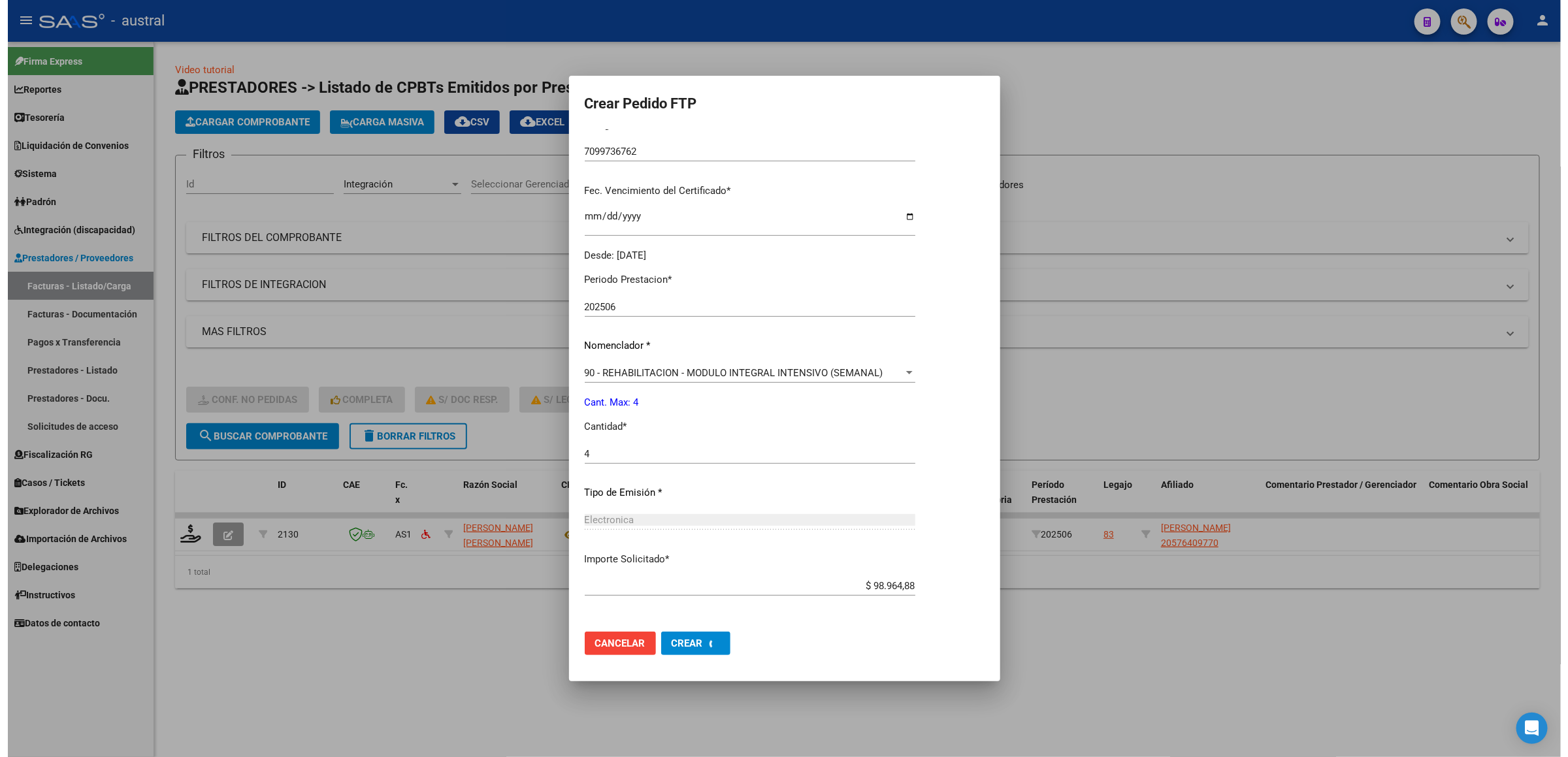
scroll to position [0, 0]
